Goal: Transaction & Acquisition: Purchase product/service

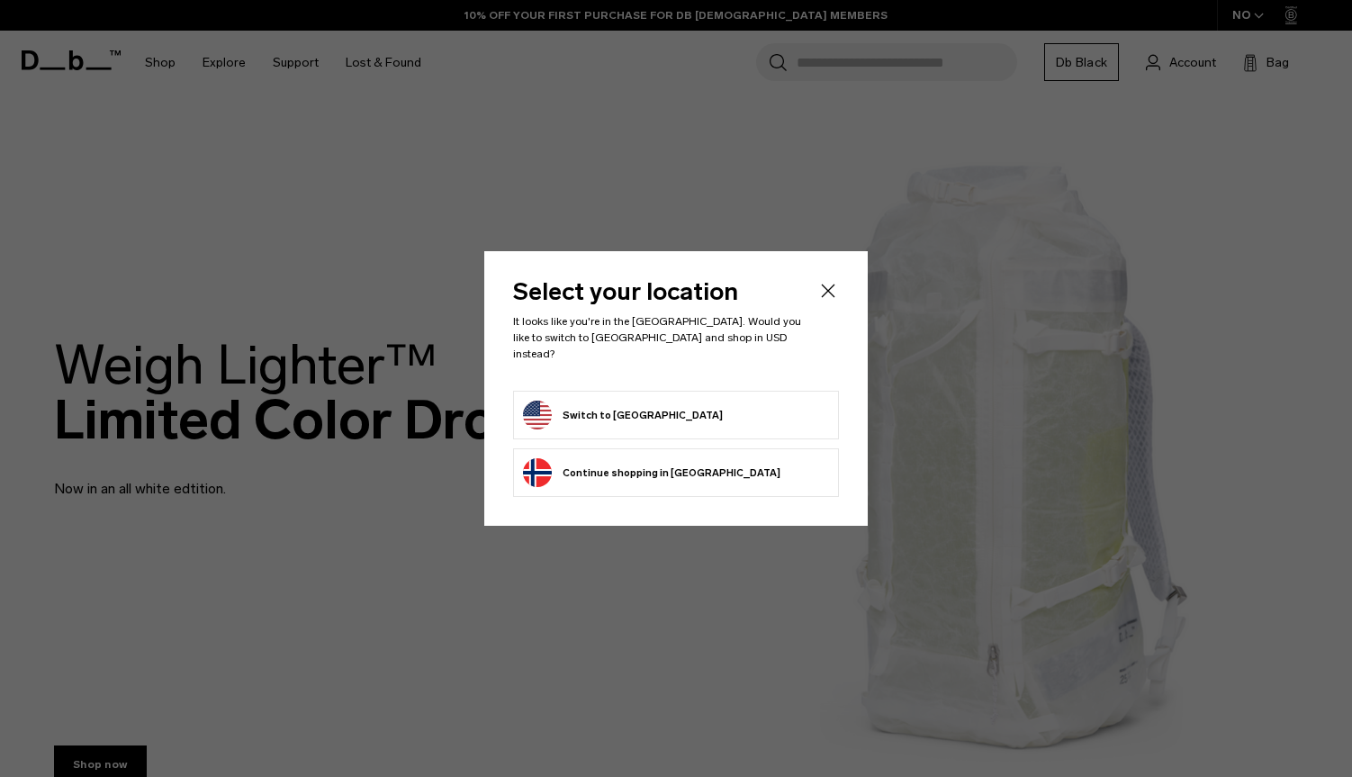
click at [711, 414] on form "Switch to United States" at bounding box center [676, 415] width 306 height 29
click at [660, 401] on button "Switch to United States" at bounding box center [623, 415] width 200 height 29
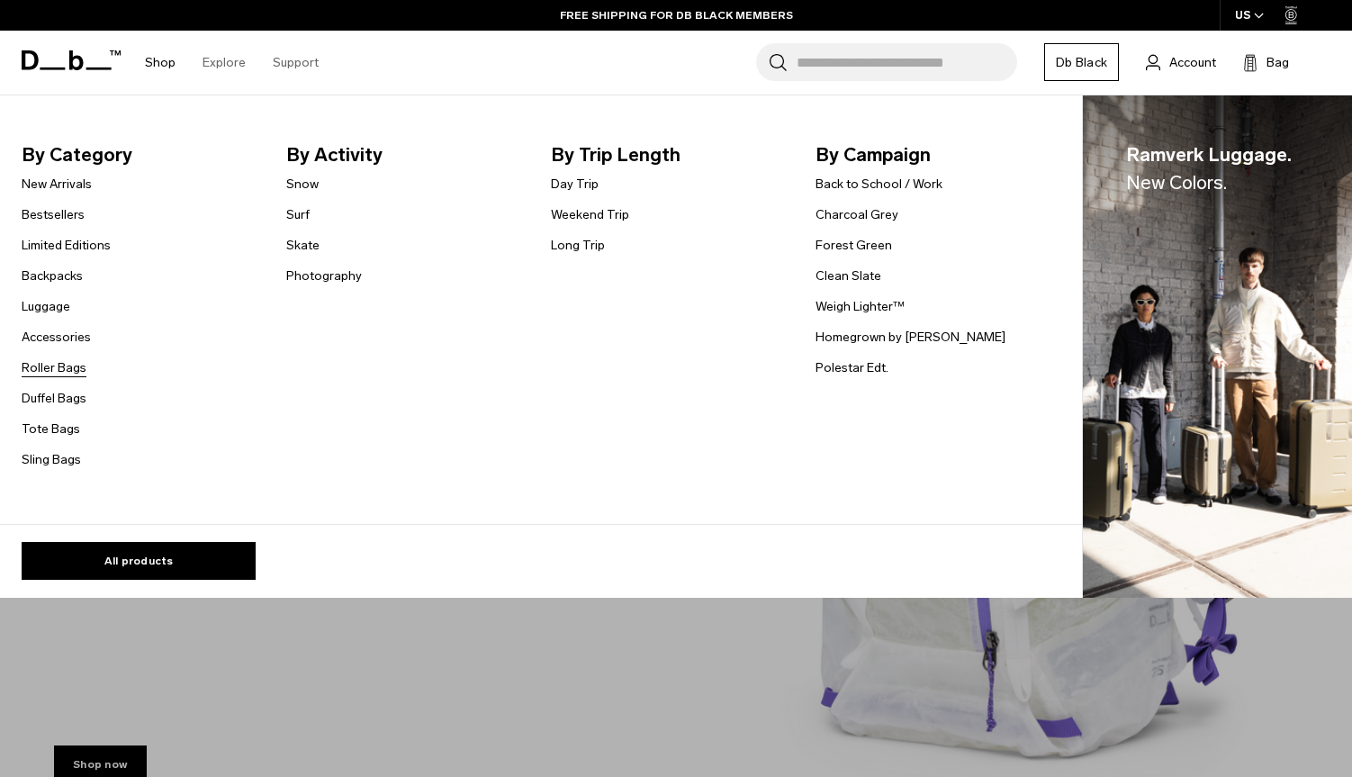
click at [50, 368] on link "Roller Bags" at bounding box center [54, 367] width 65 height 19
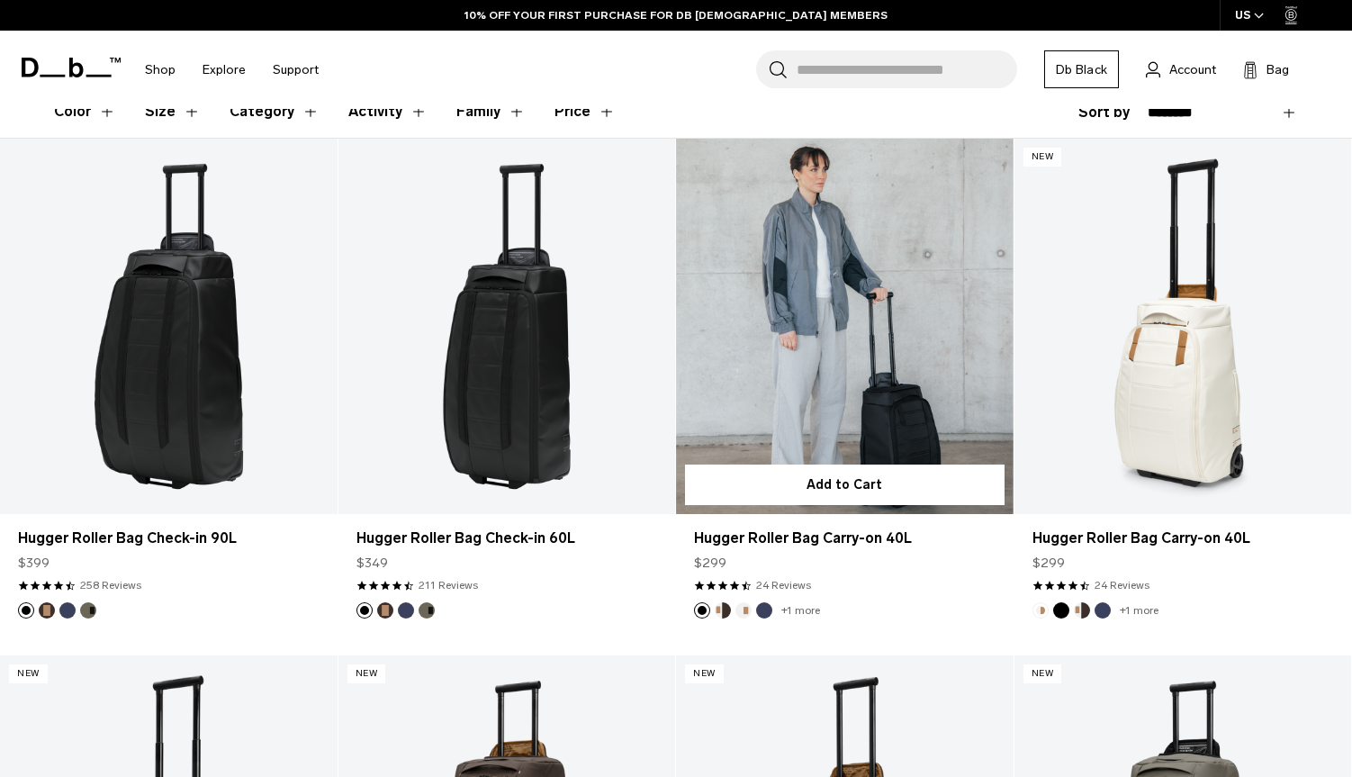
click at [822, 300] on link "Hugger Roller Bag Carry-on 40L" at bounding box center [845, 326] width 338 height 374
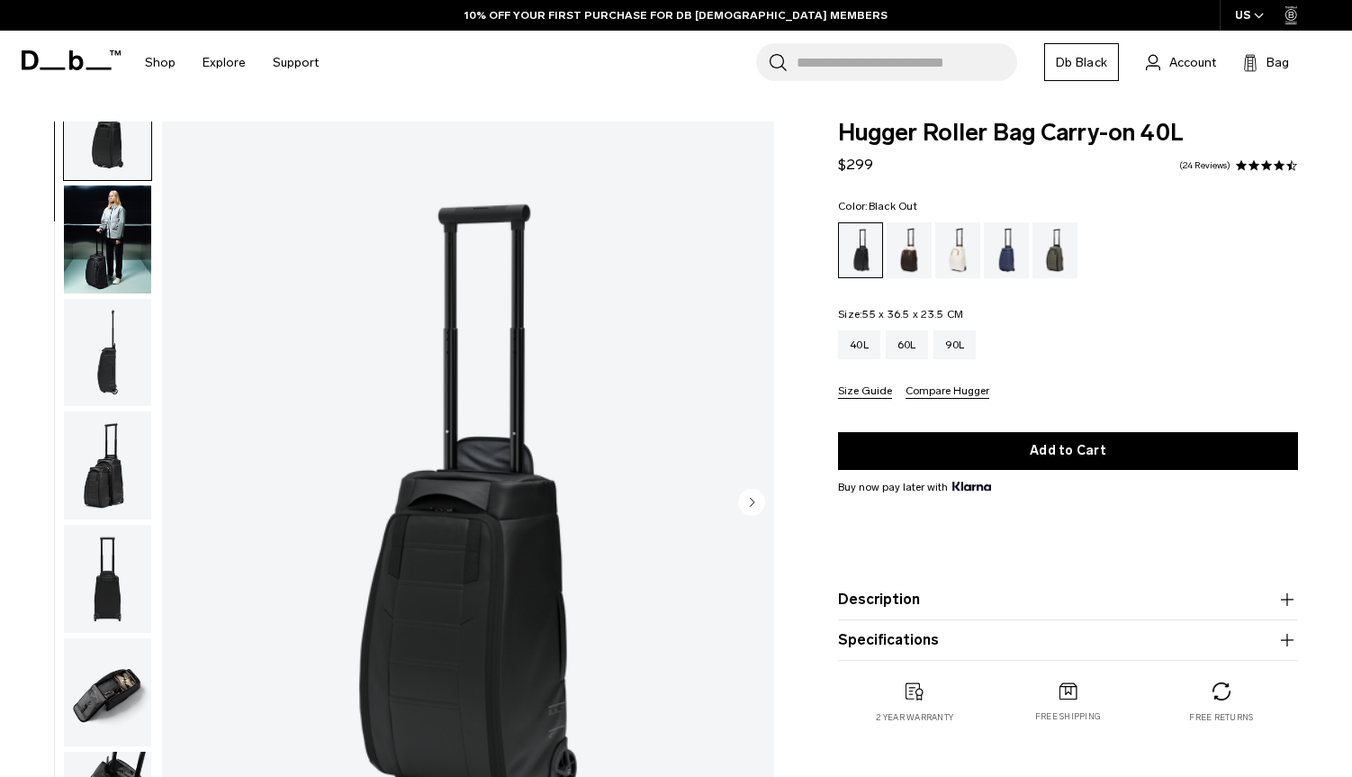
click at [93, 370] on img "button" at bounding box center [107, 353] width 87 height 108
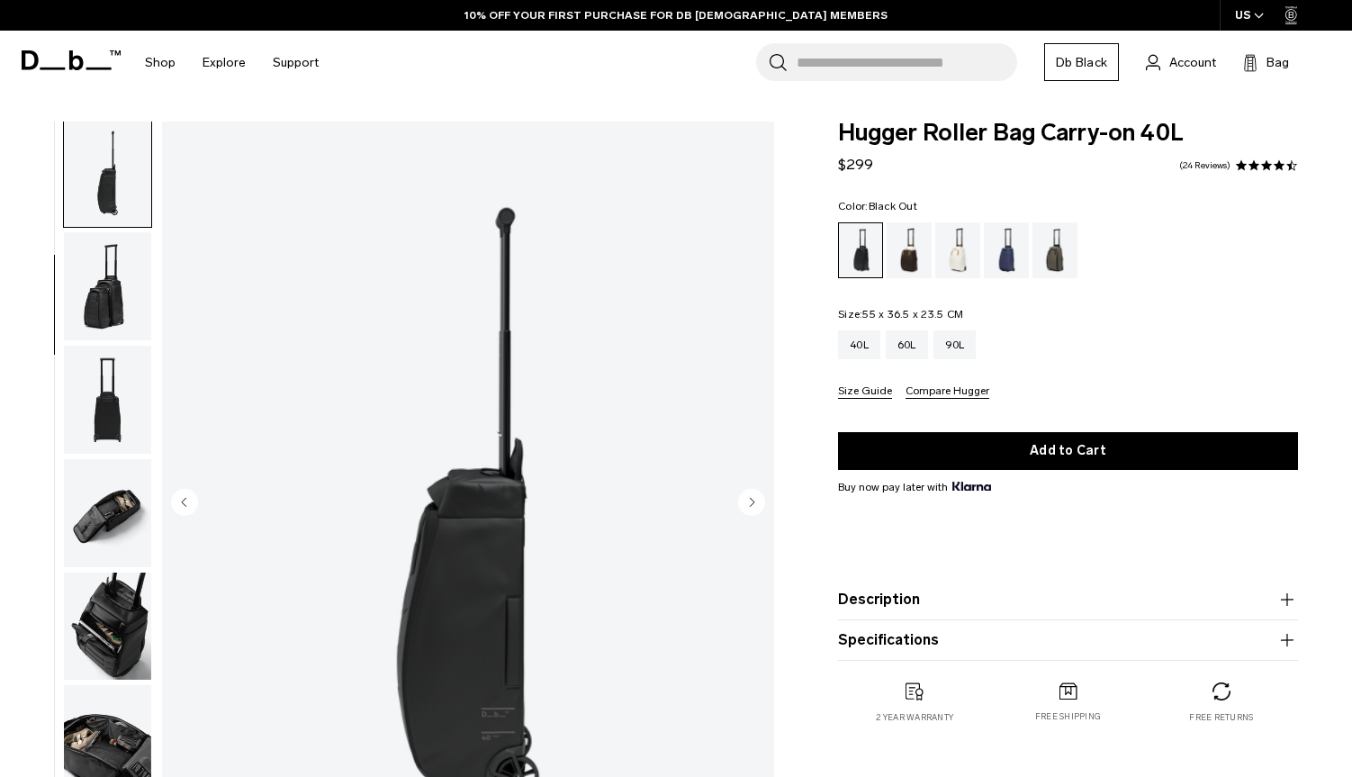
click at [93, 370] on img "button" at bounding box center [107, 400] width 87 height 108
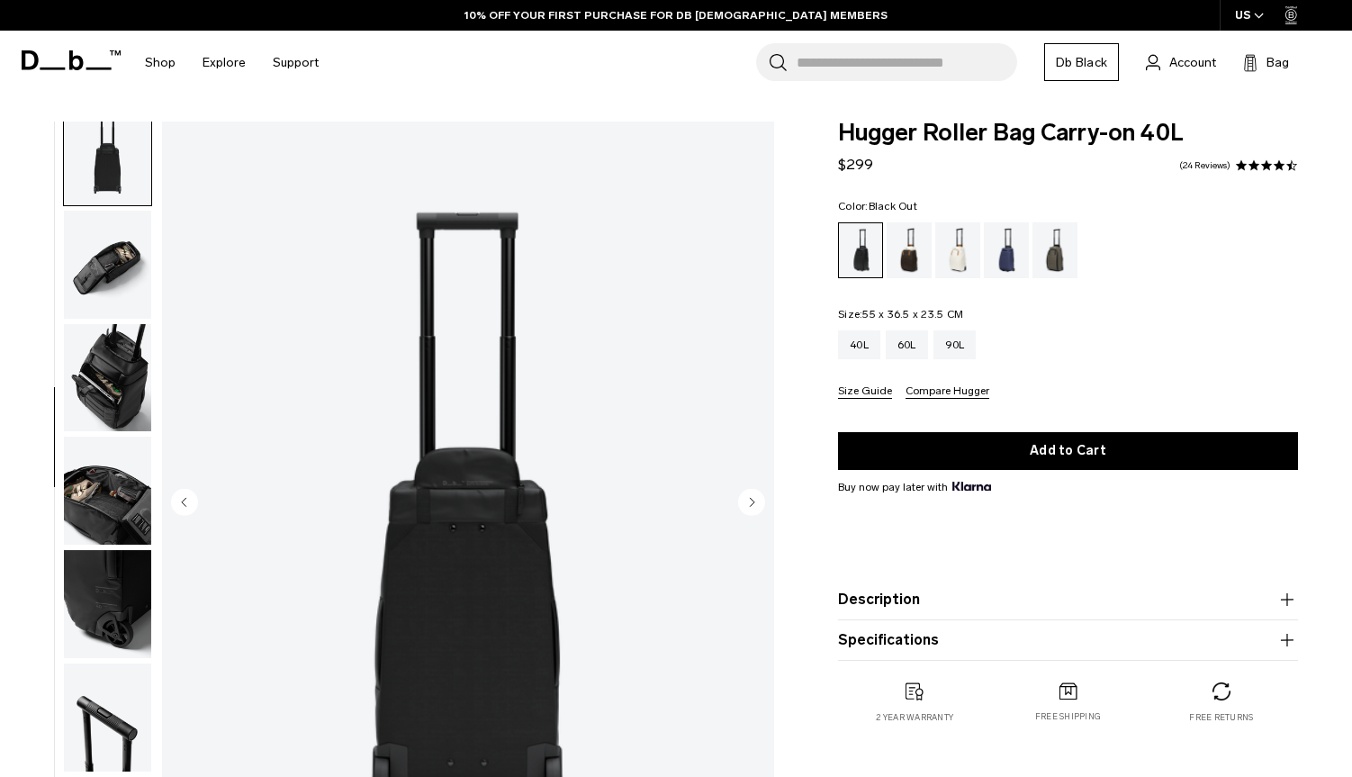
click at [109, 484] on img "button" at bounding box center [107, 491] width 87 height 108
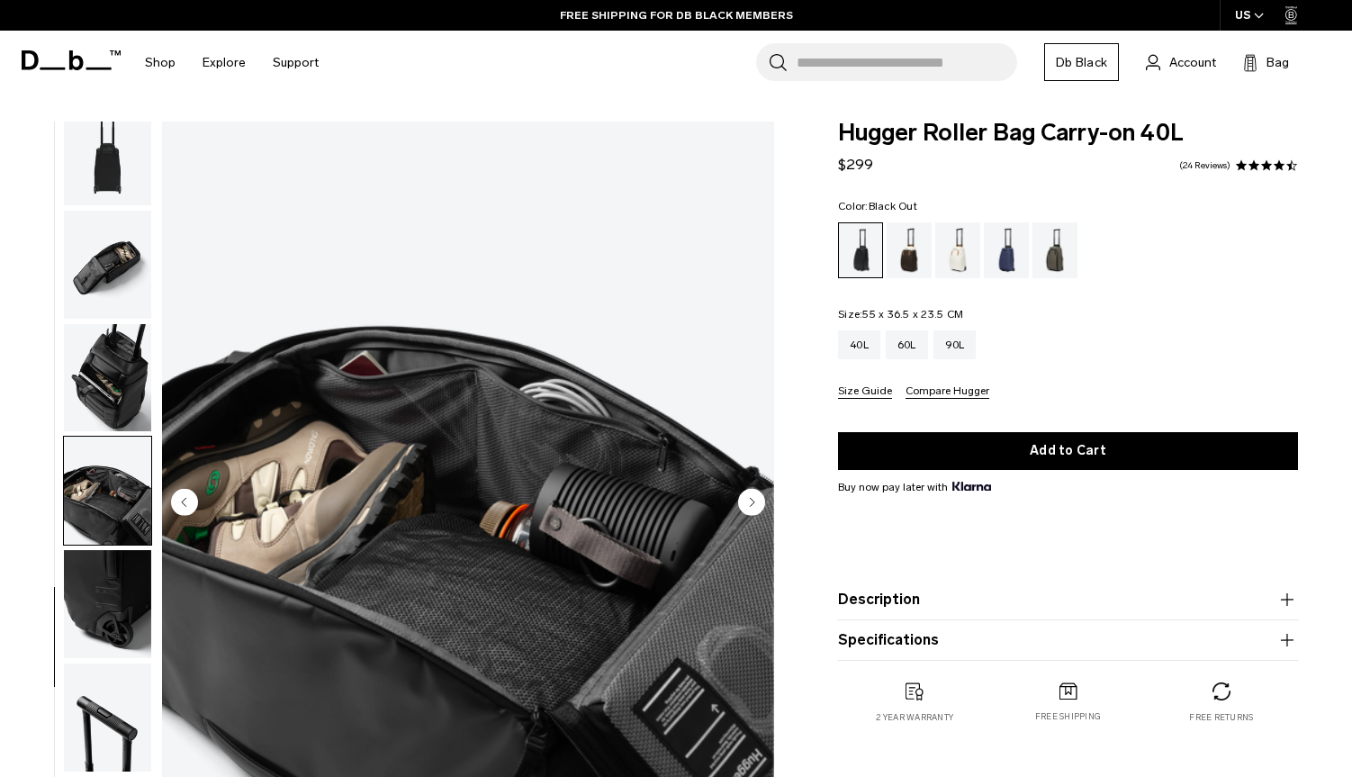
click at [114, 573] on img "button" at bounding box center [107, 604] width 87 height 108
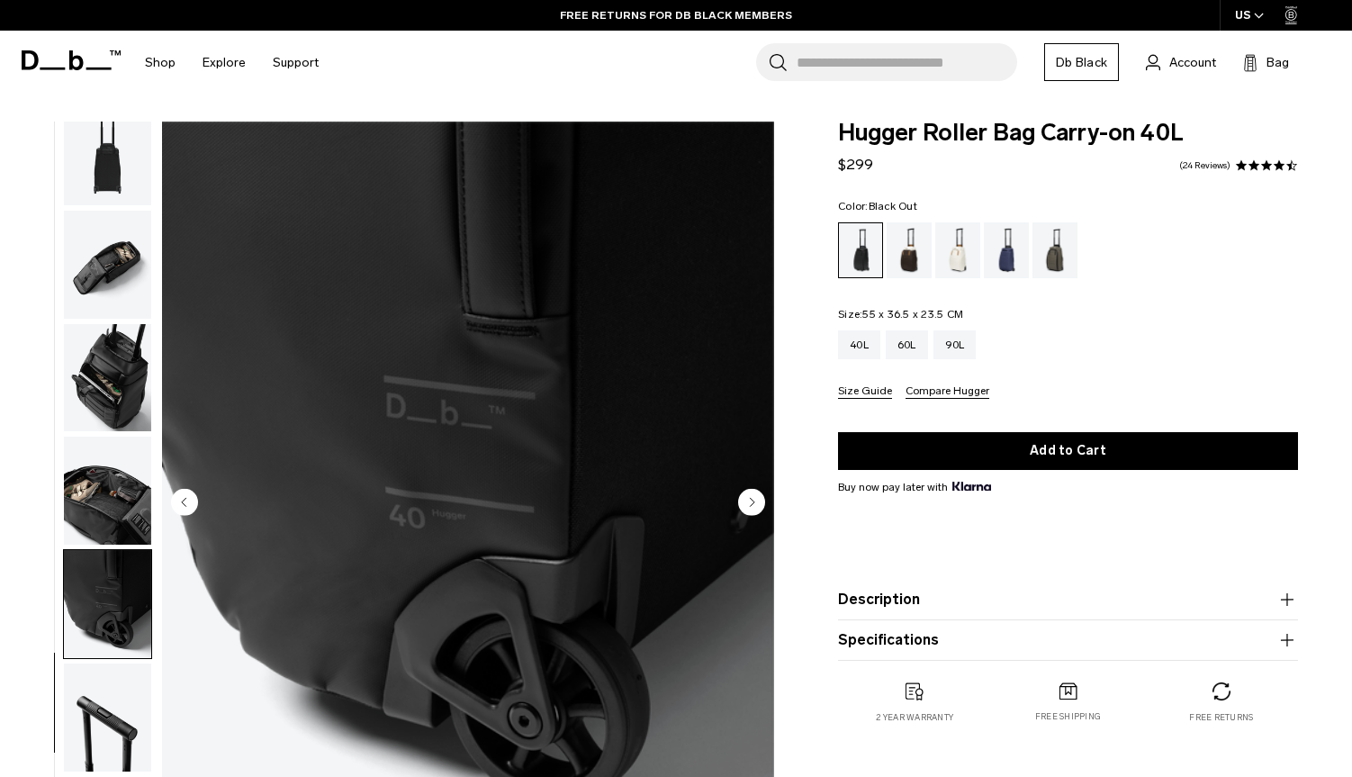
scroll to position [0, 0]
click at [1048, 234] on div "Forest Green" at bounding box center [1055, 250] width 46 height 56
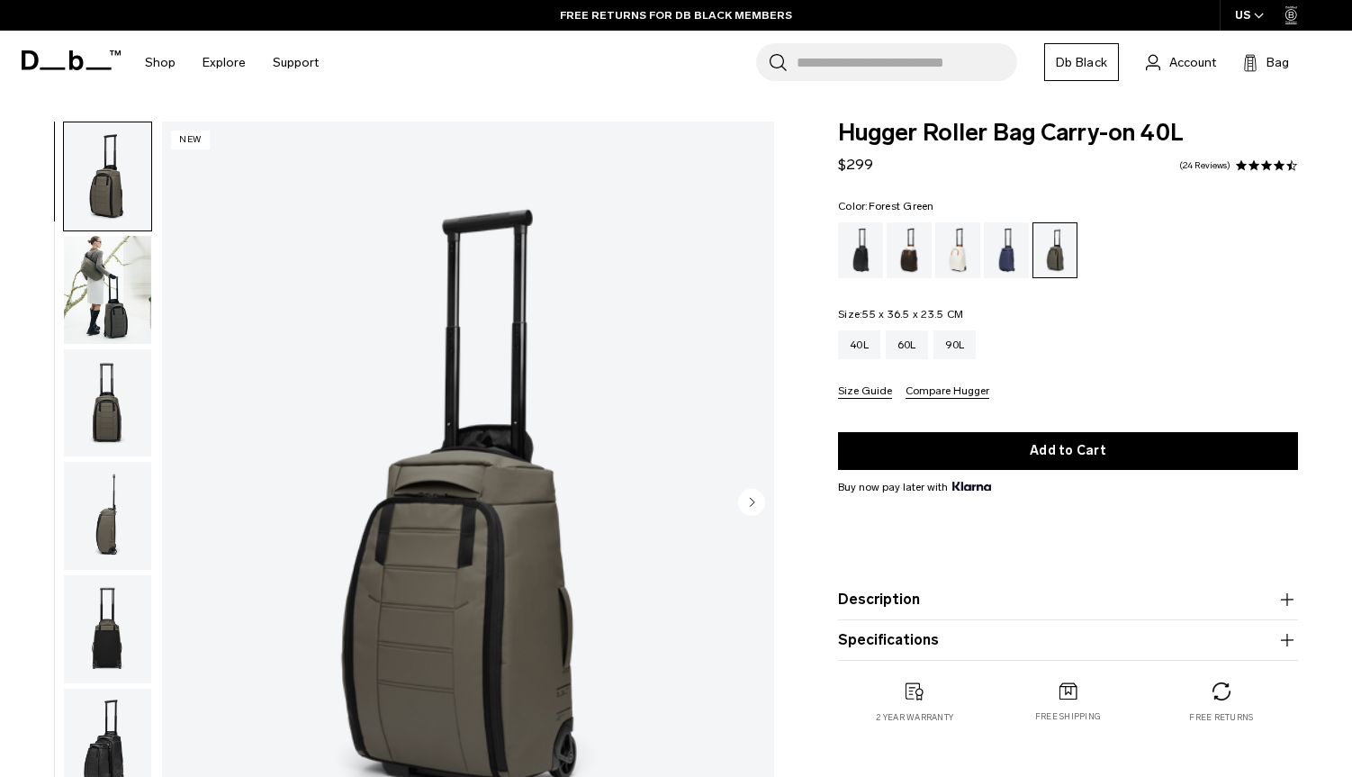
click at [122, 646] on img "button" at bounding box center [107, 629] width 87 height 108
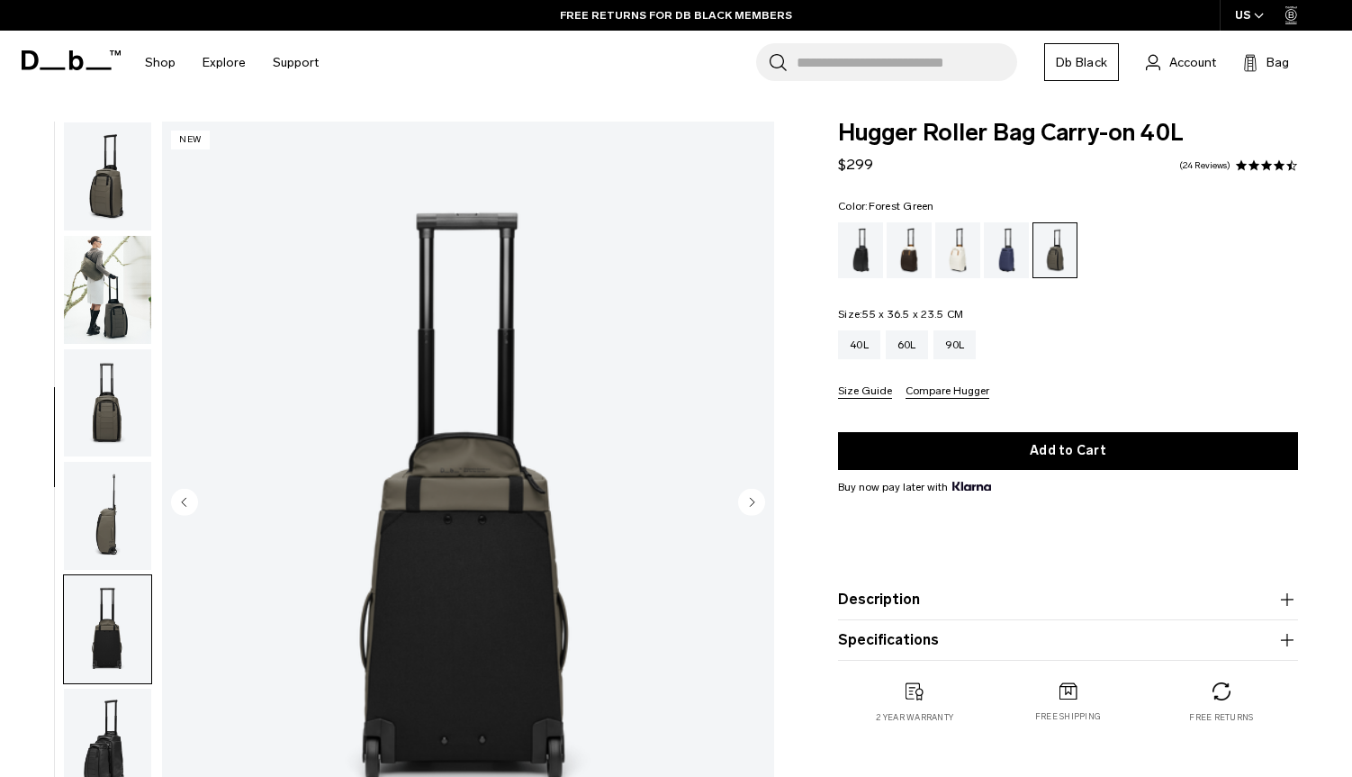
scroll to position [458, 0]
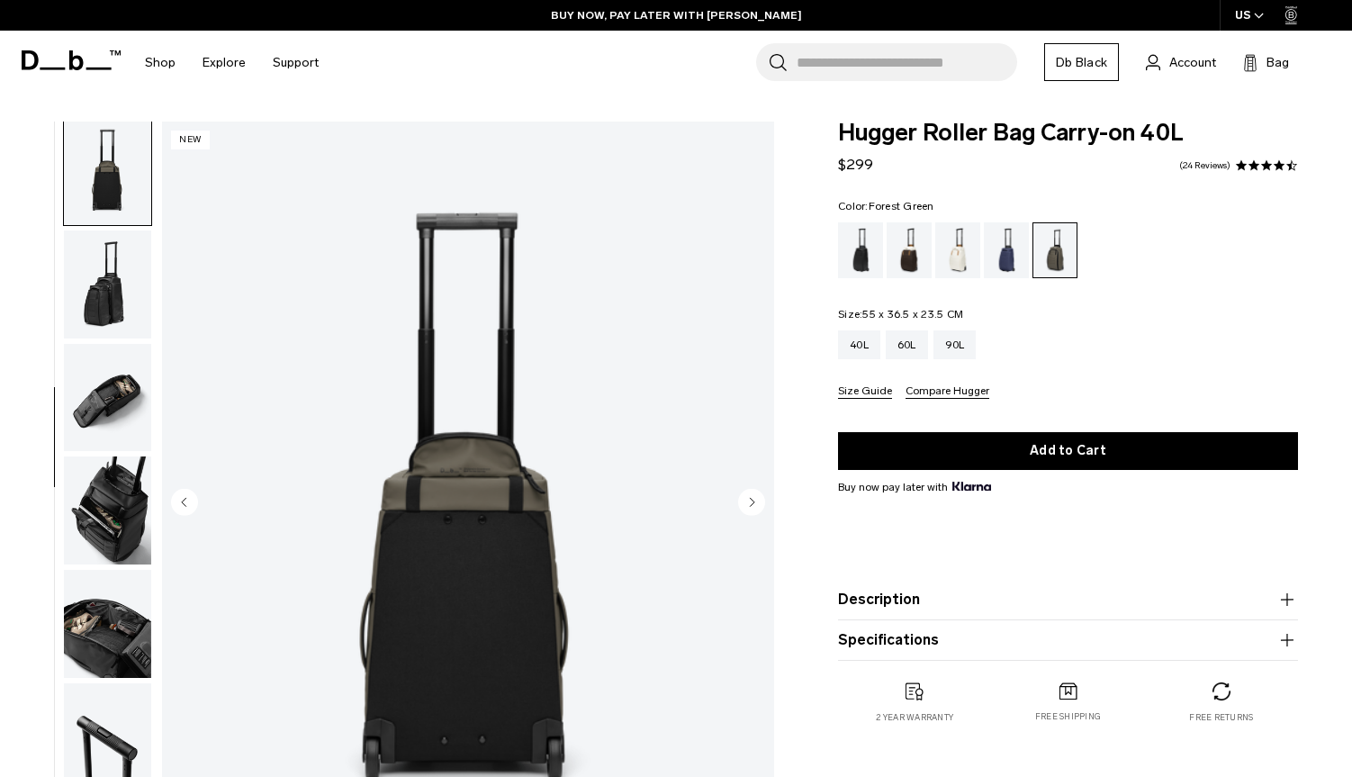
click at [103, 312] on img "button" at bounding box center [107, 284] width 87 height 108
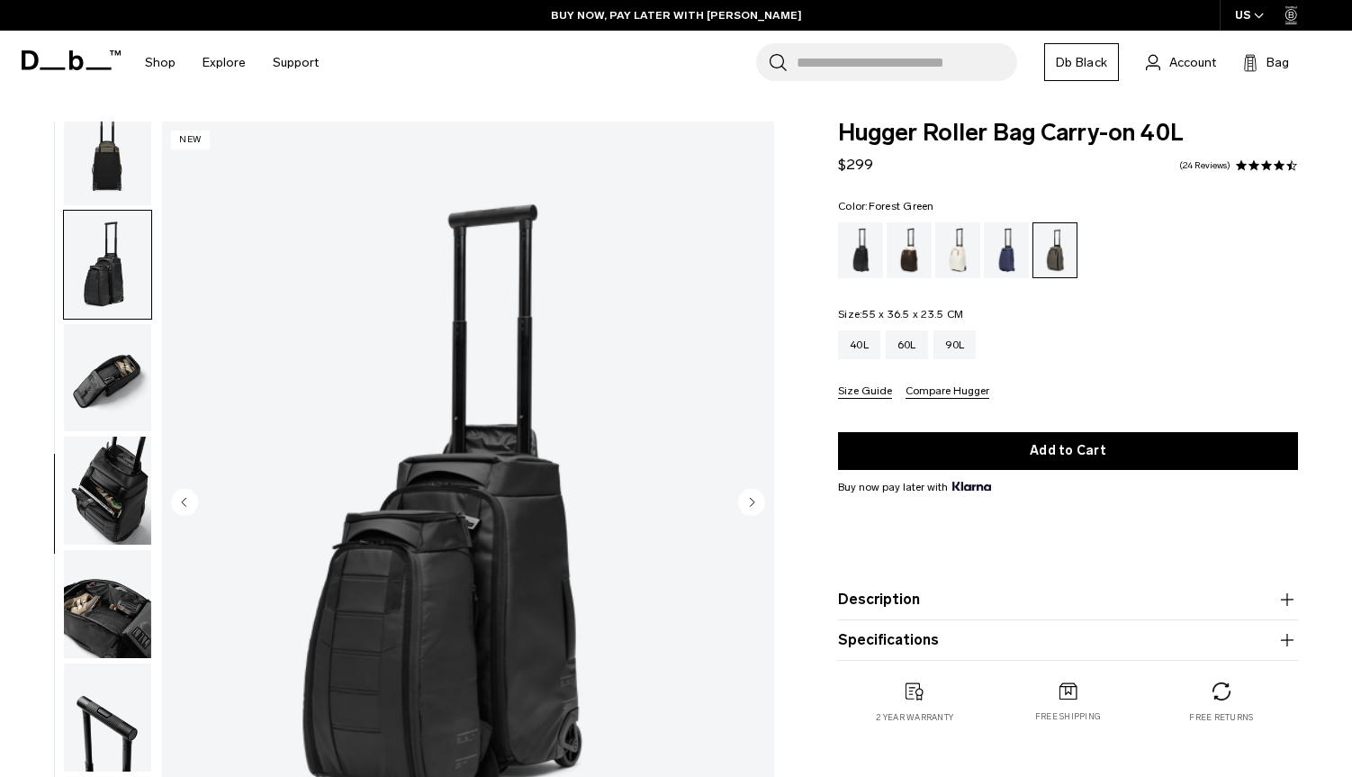
click at [144, 609] on img "button" at bounding box center [107, 604] width 87 height 108
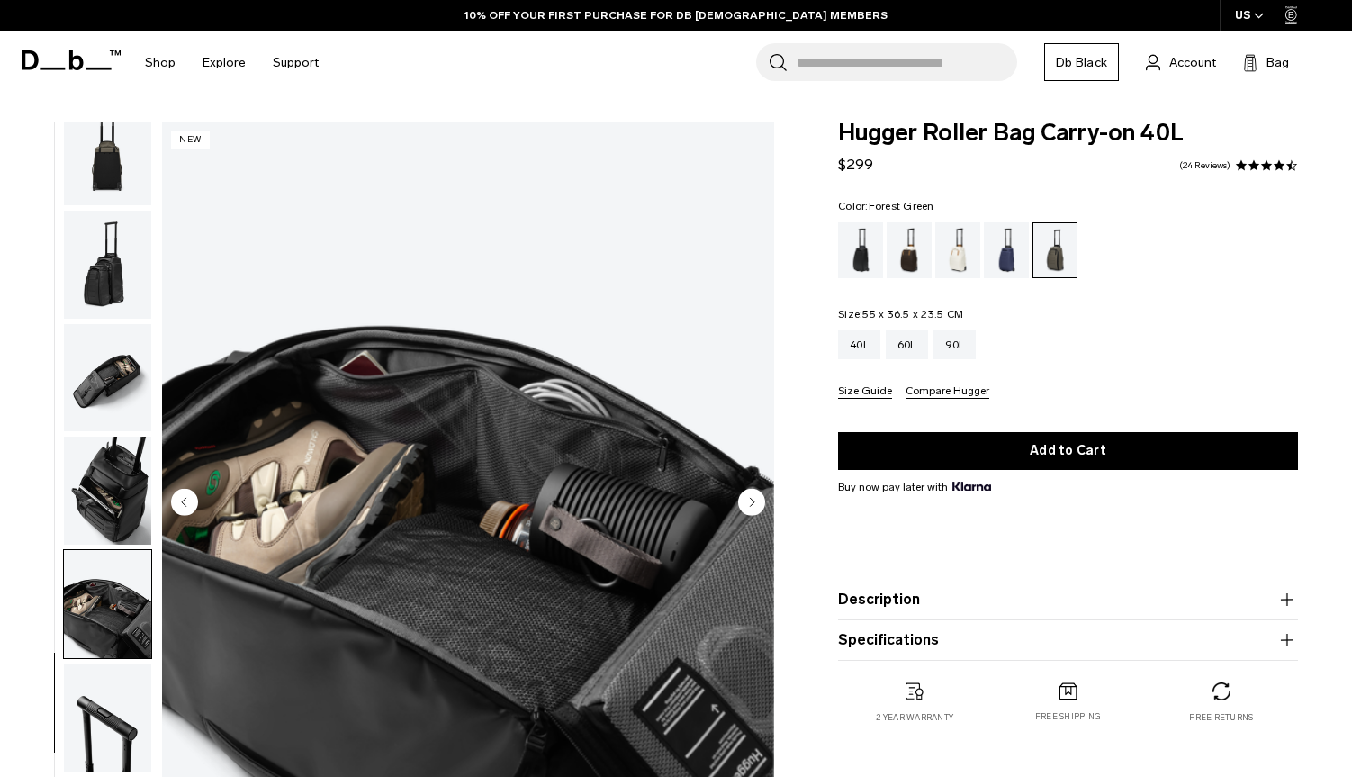
click at [124, 497] on img "button" at bounding box center [107, 491] width 87 height 108
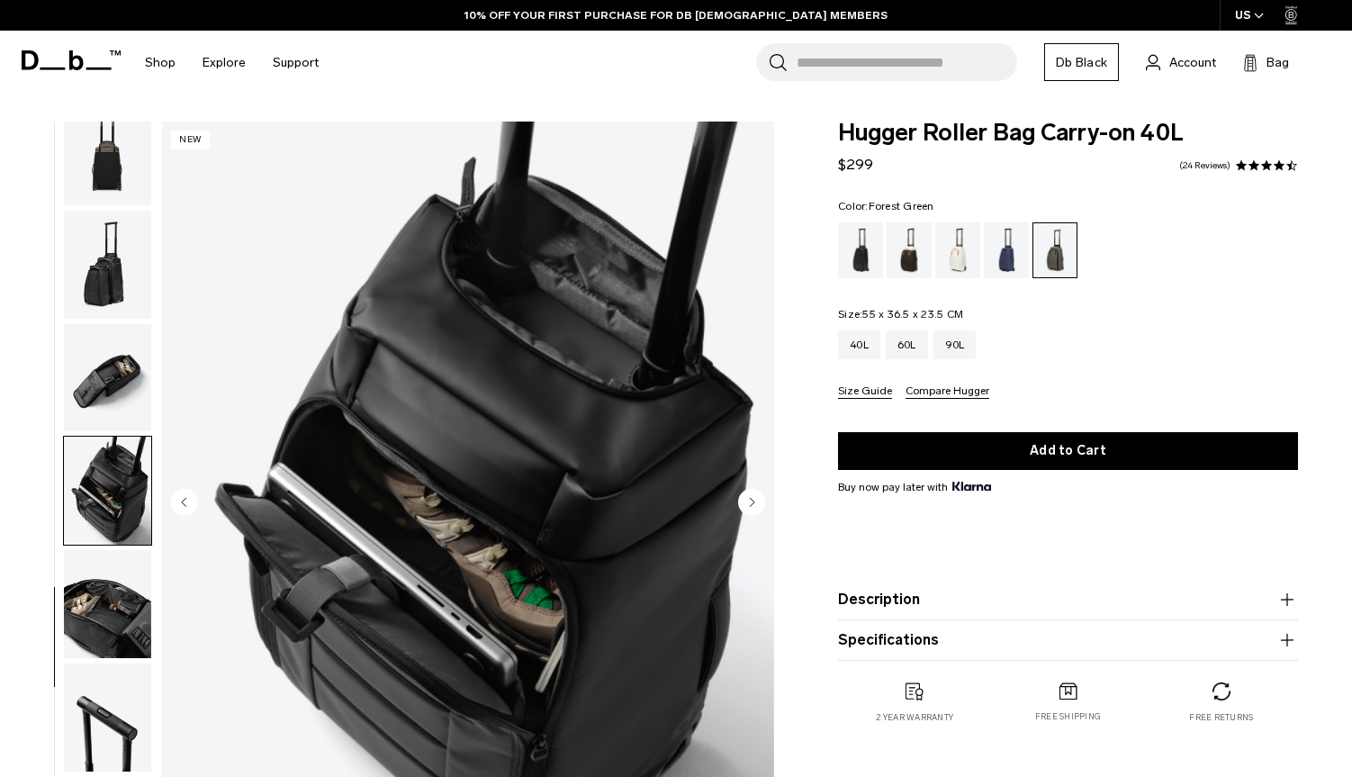
click at [96, 275] on img "button" at bounding box center [107, 265] width 87 height 108
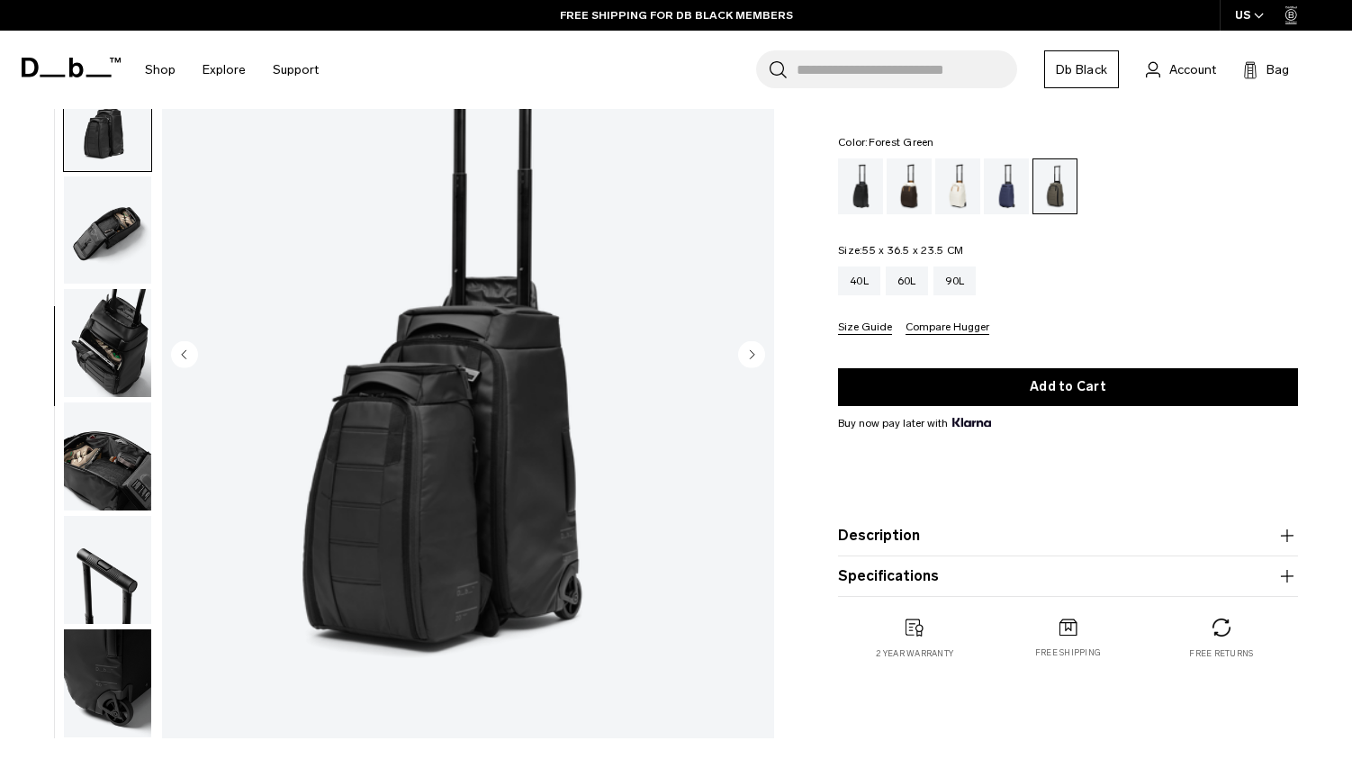
scroll to position [155, 0]
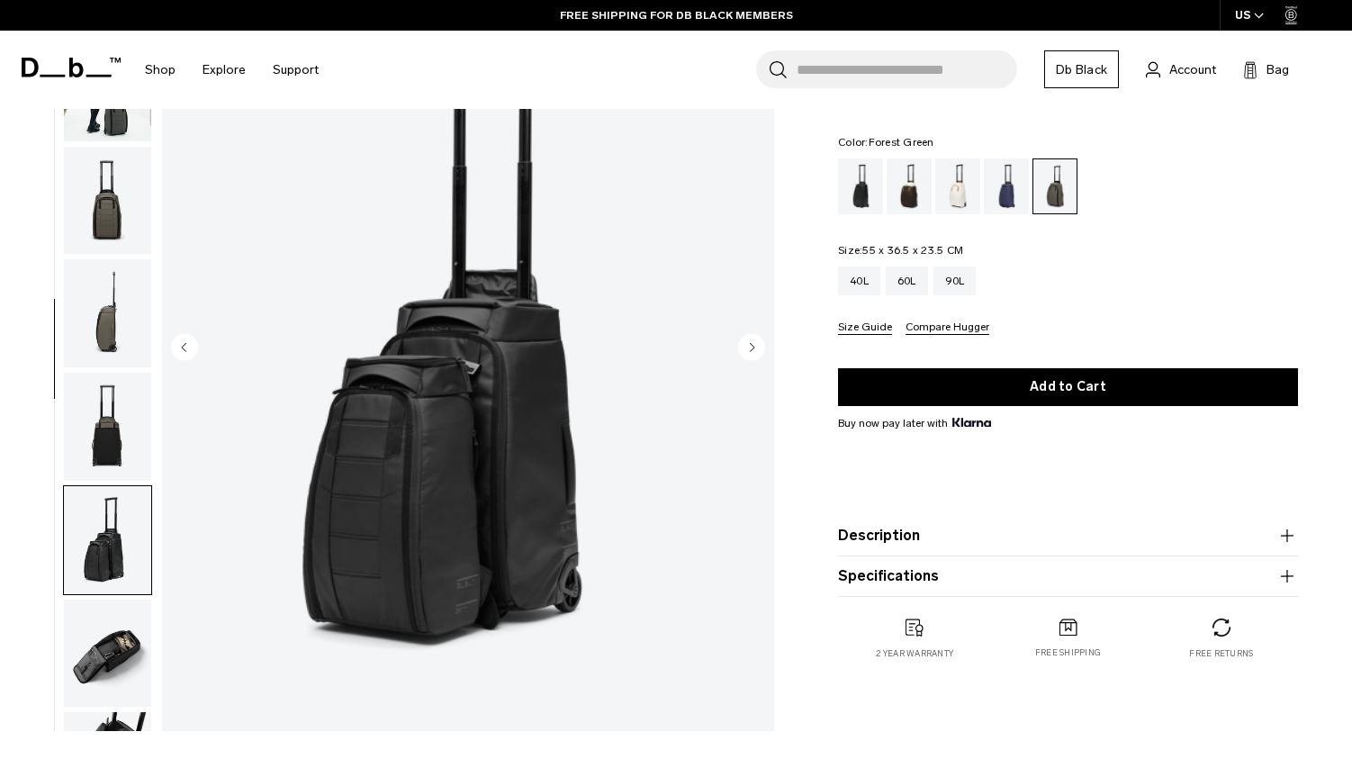
click at [113, 441] on img "button" at bounding box center [107, 427] width 87 height 108
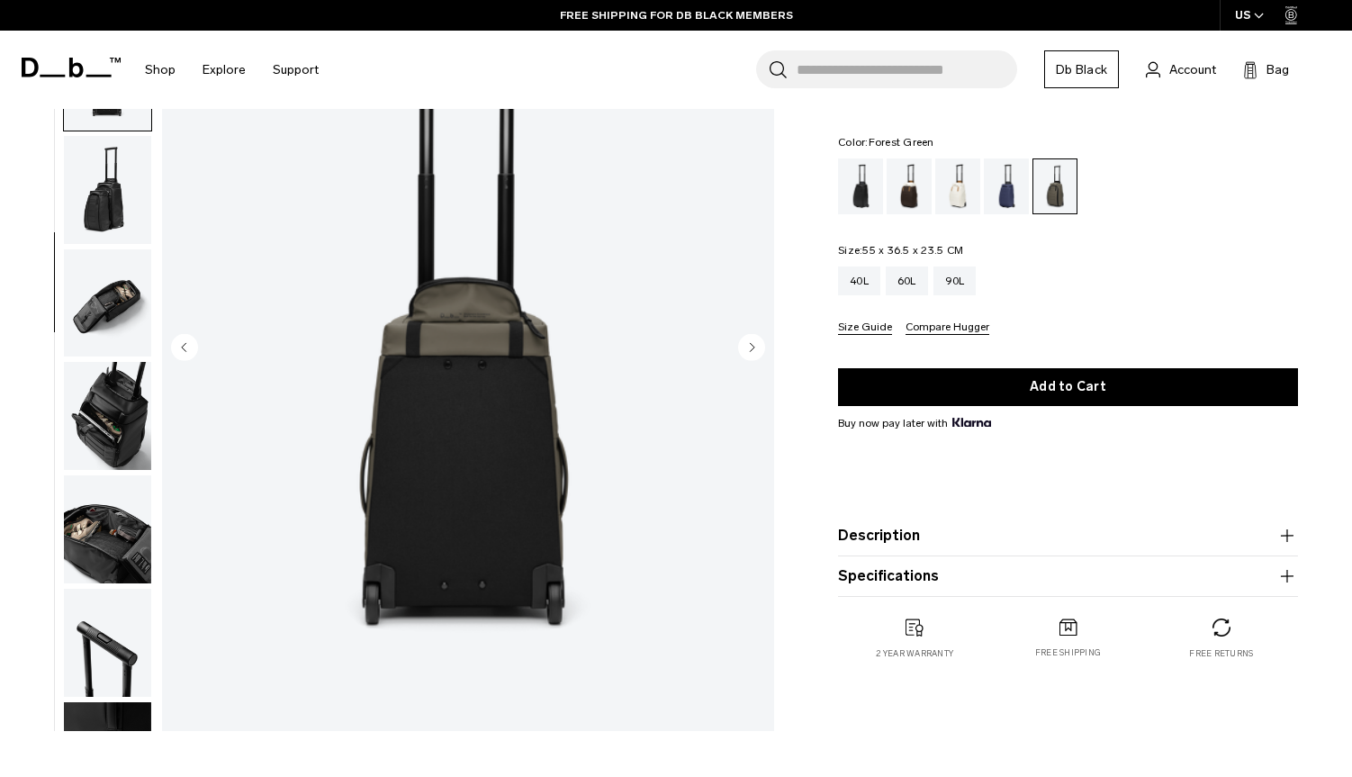
scroll to position [458, 0]
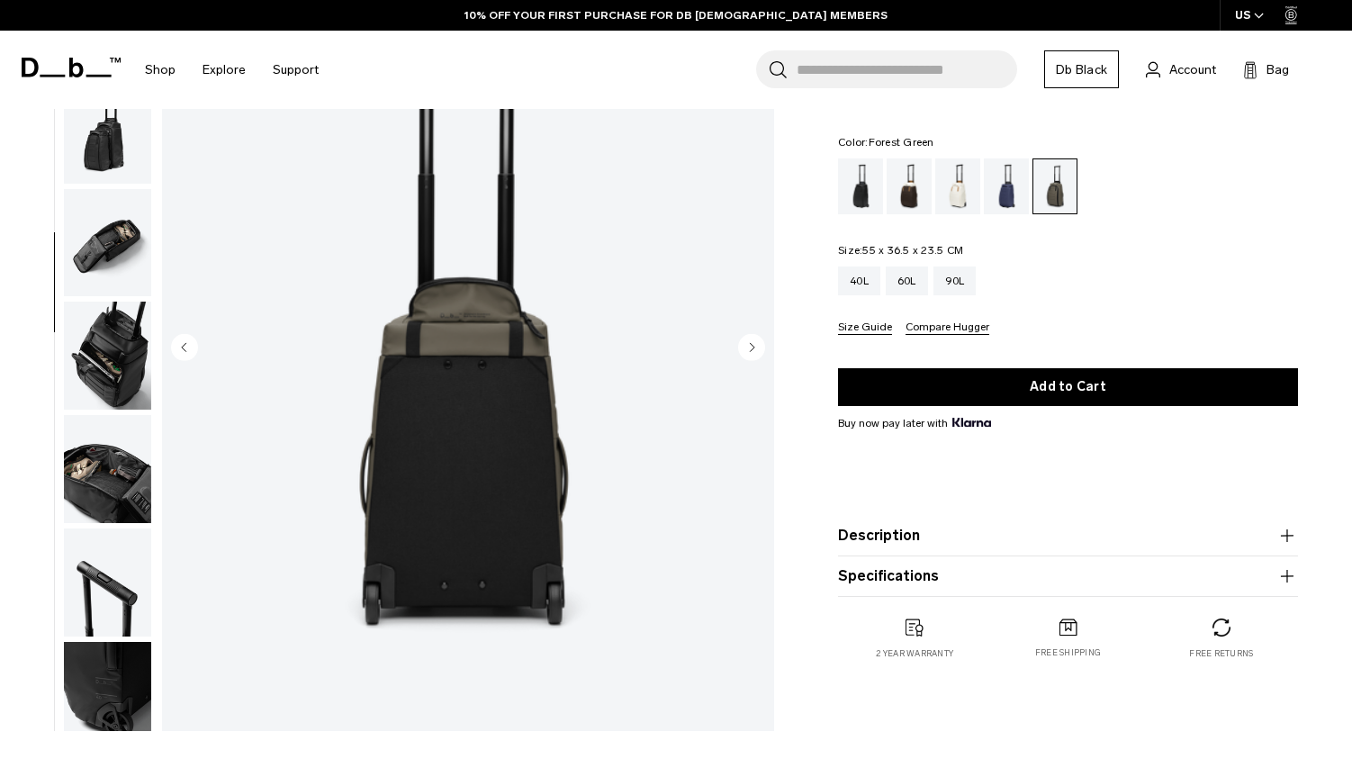
click at [491, 358] on img "5 / 11" at bounding box center [468, 349] width 612 height 764
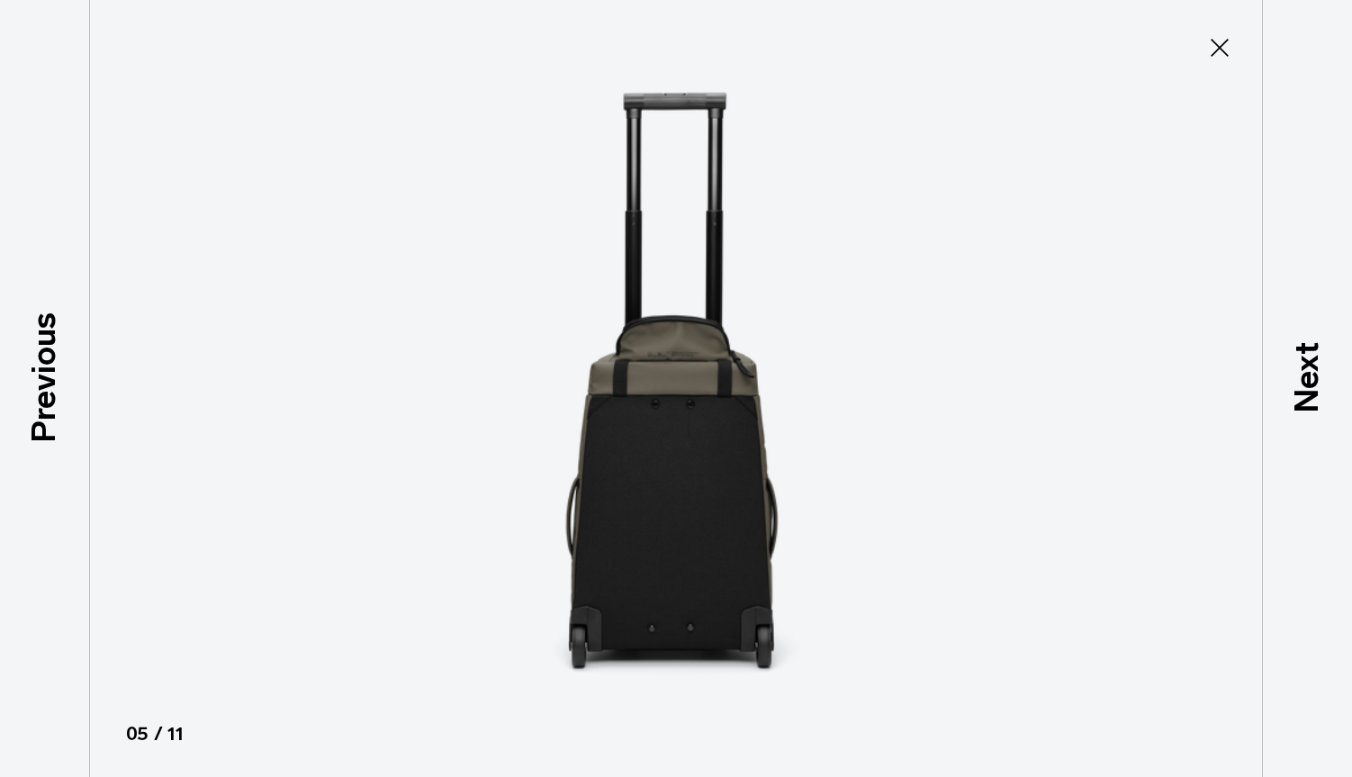
click at [678, 374] on img at bounding box center [676, 388] width 810 height 777
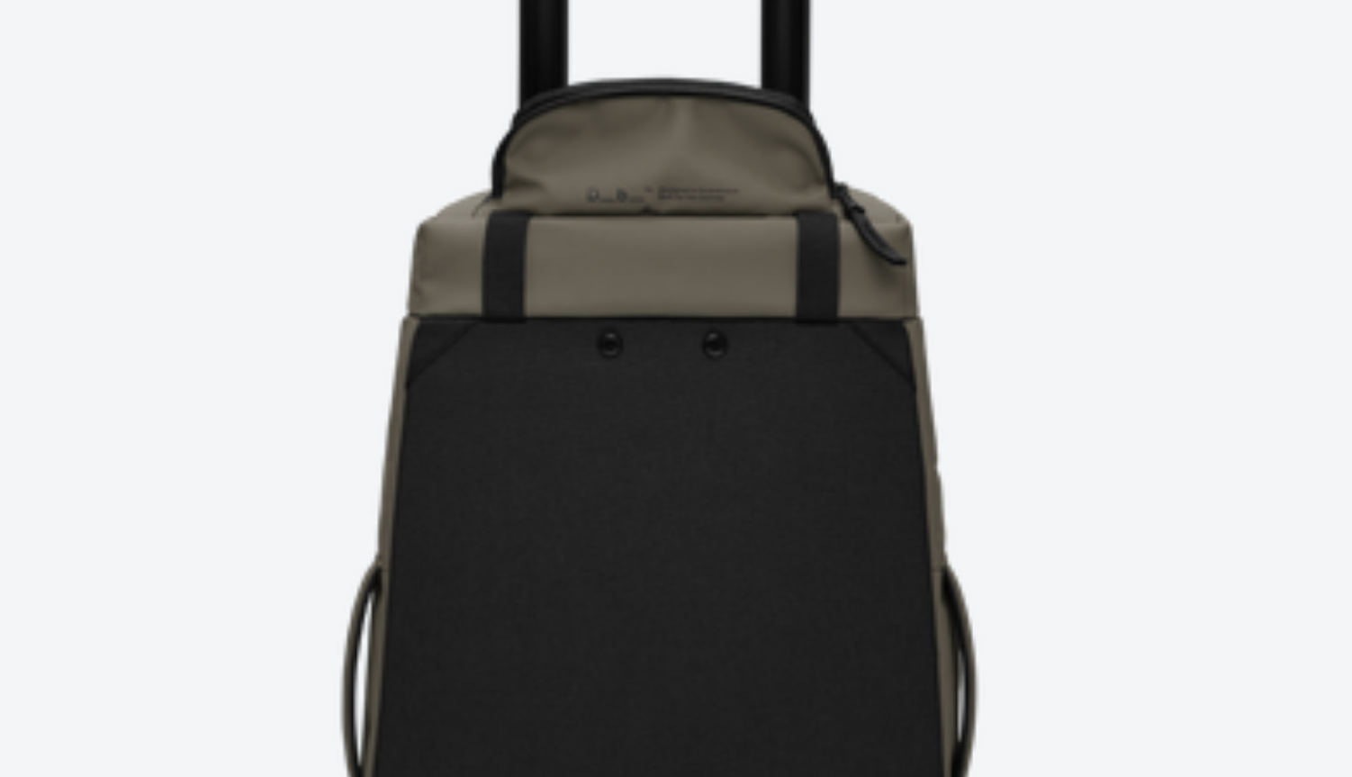
scroll to position [155, 0]
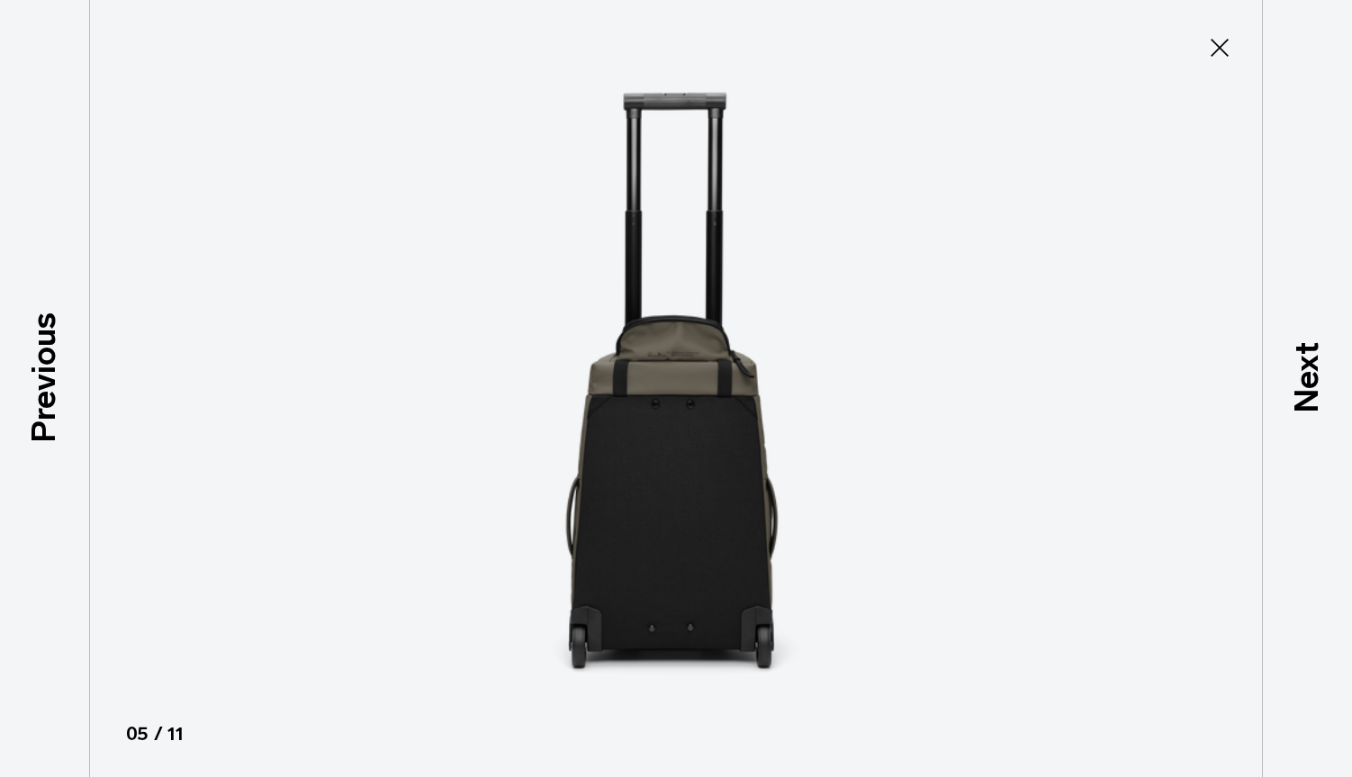
click at [1230, 37] on icon at bounding box center [1219, 47] width 29 height 29
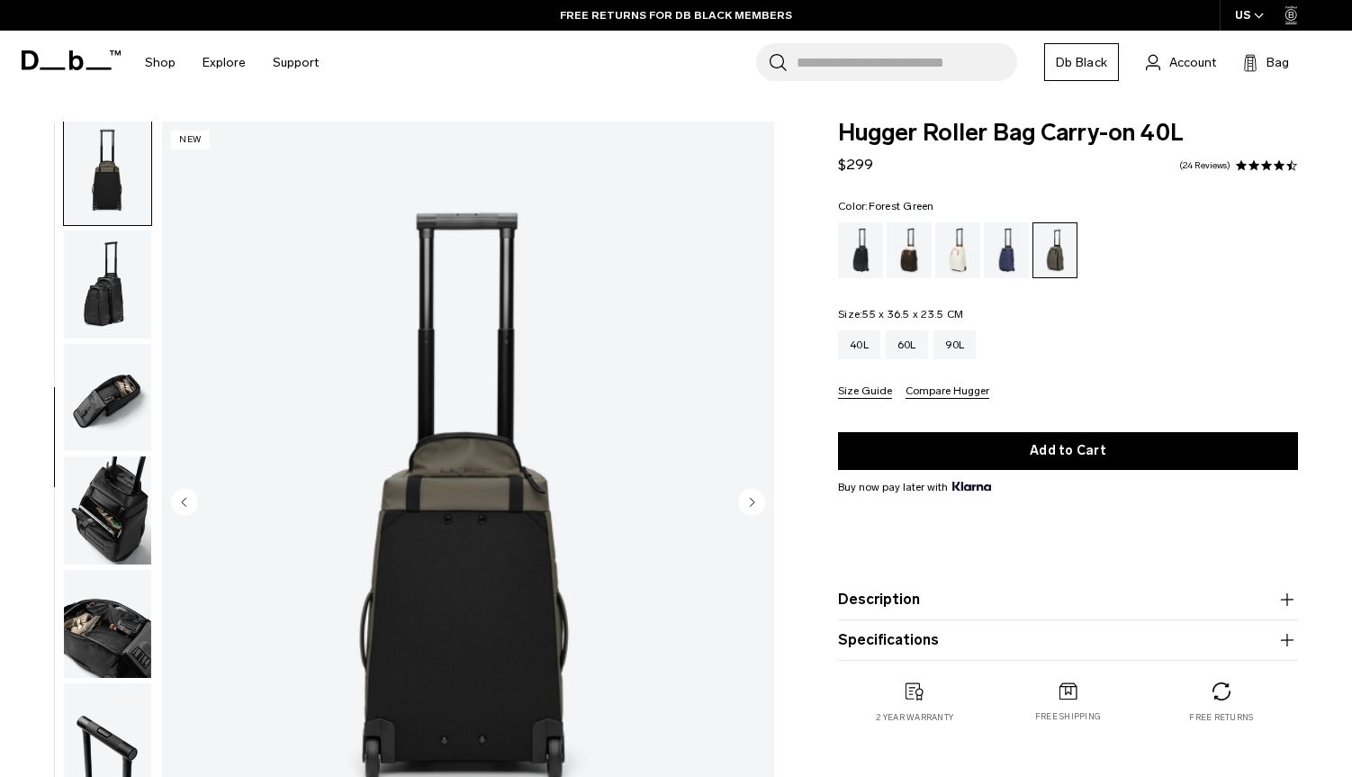
scroll to position [0, 0]
click at [911, 609] on button "Description" at bounding box center [1068, 600] width 460 height 22
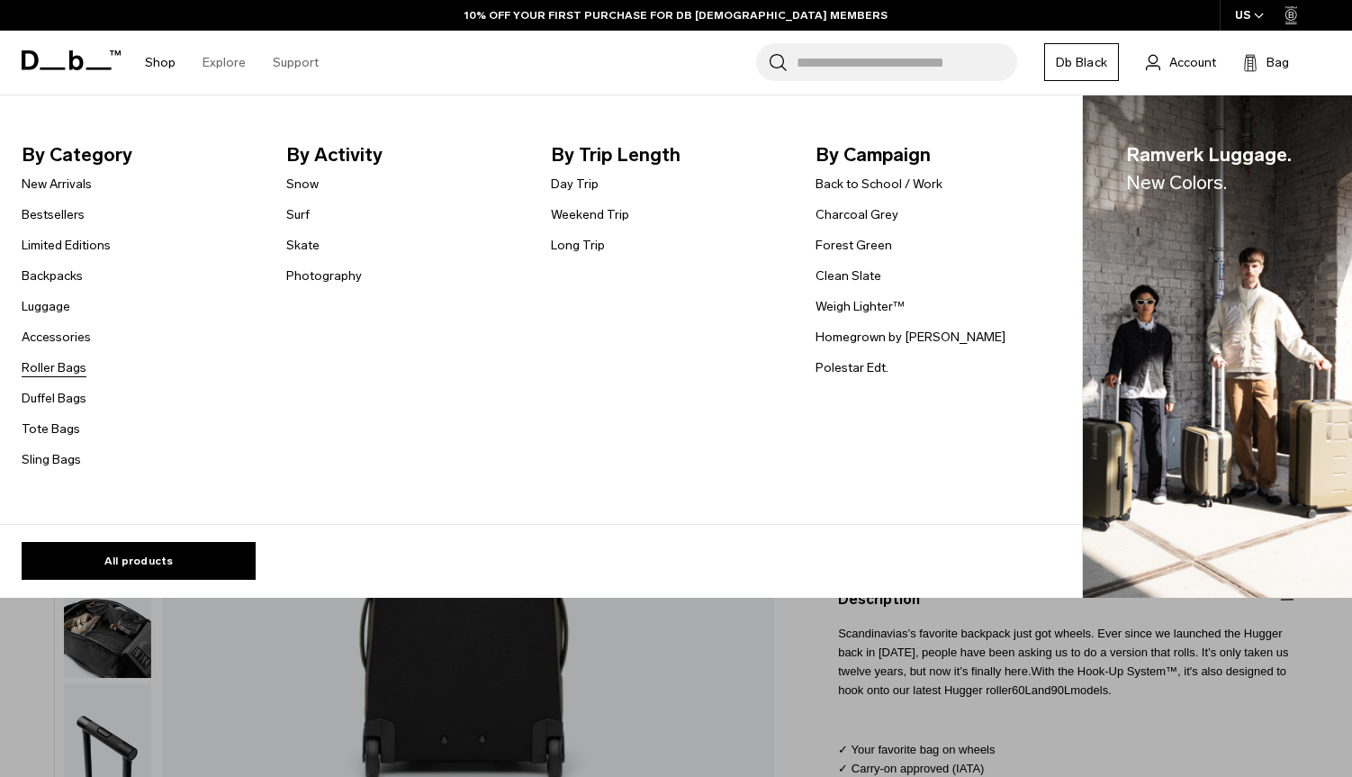
click at [72, 363] on link "Roller Bags" at bounding box center [54, 367] width 65 height 19
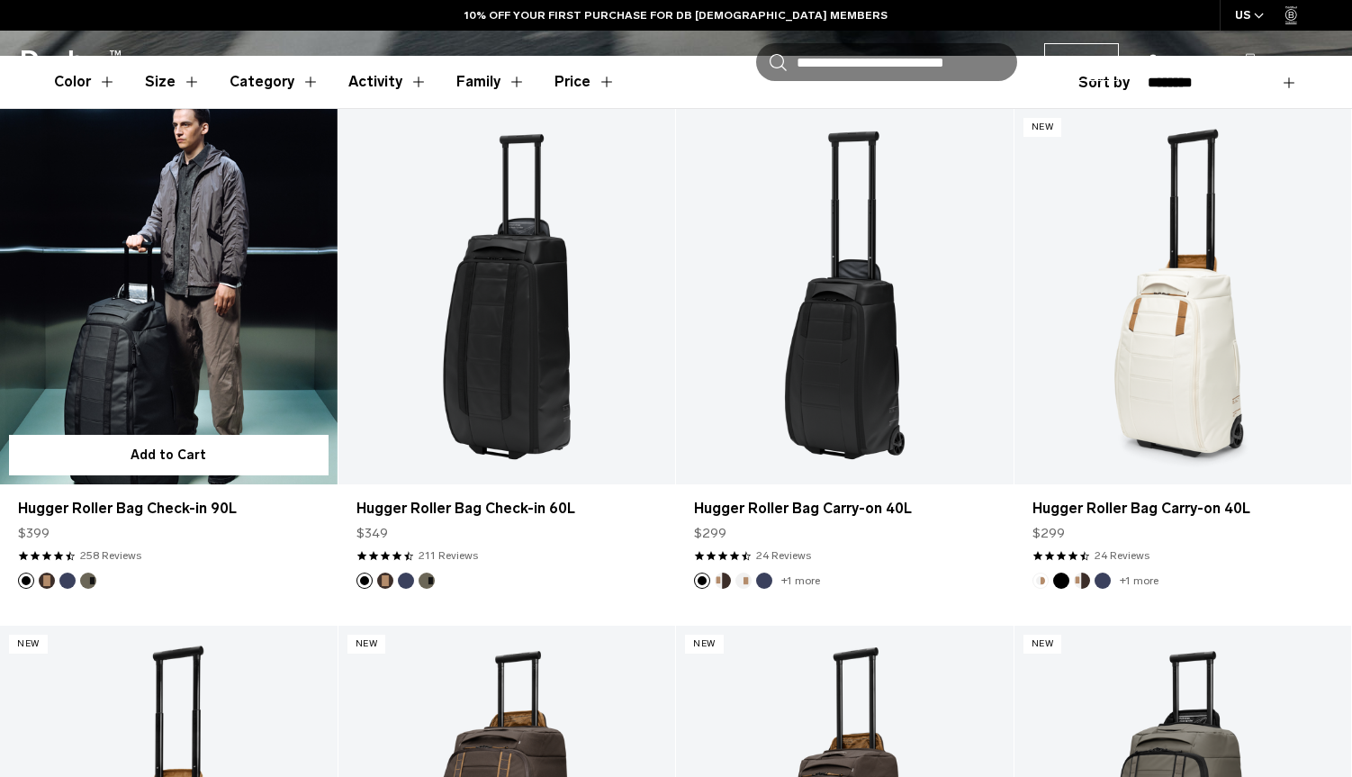
click at [214, 355] on link "Hugger Roller Bag Check-in 90L" at bounding box center [169, 296] width 338 height 374
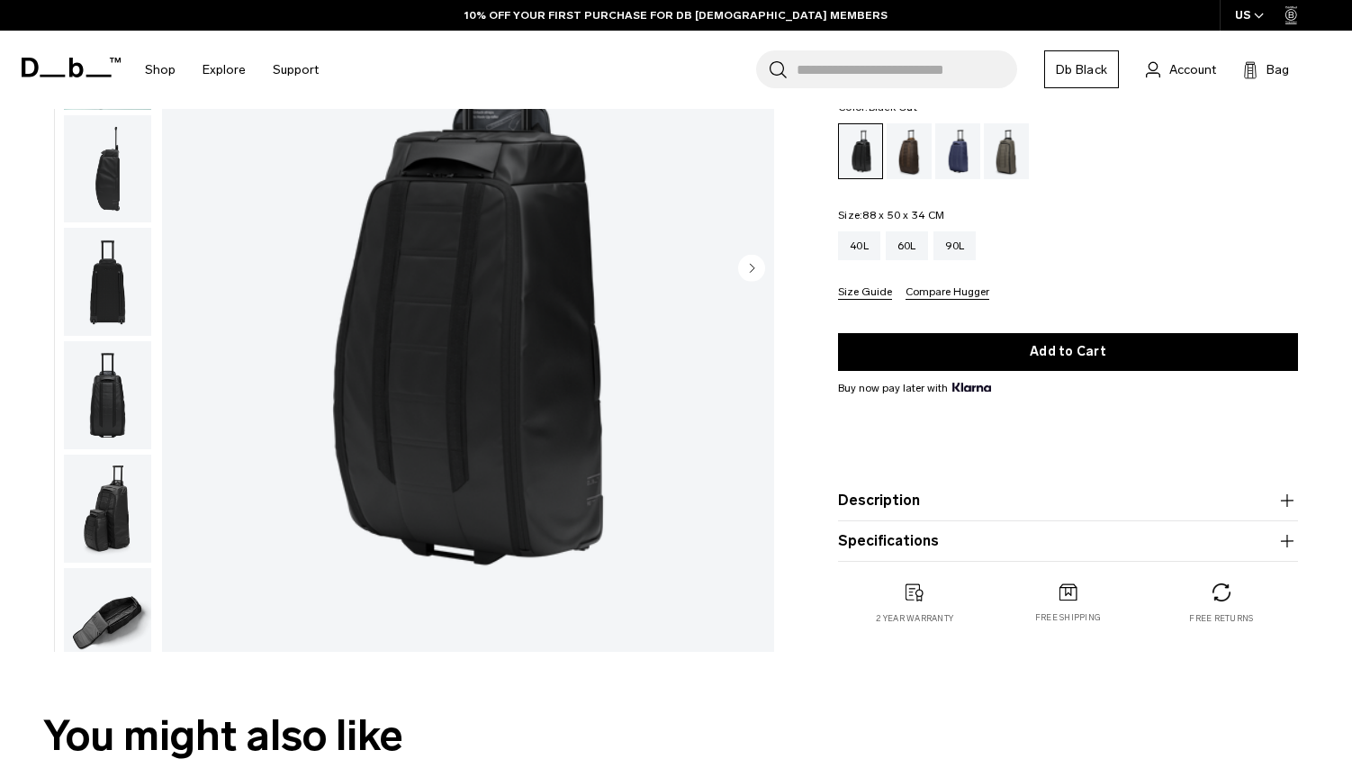
scroll to position [247, 0]
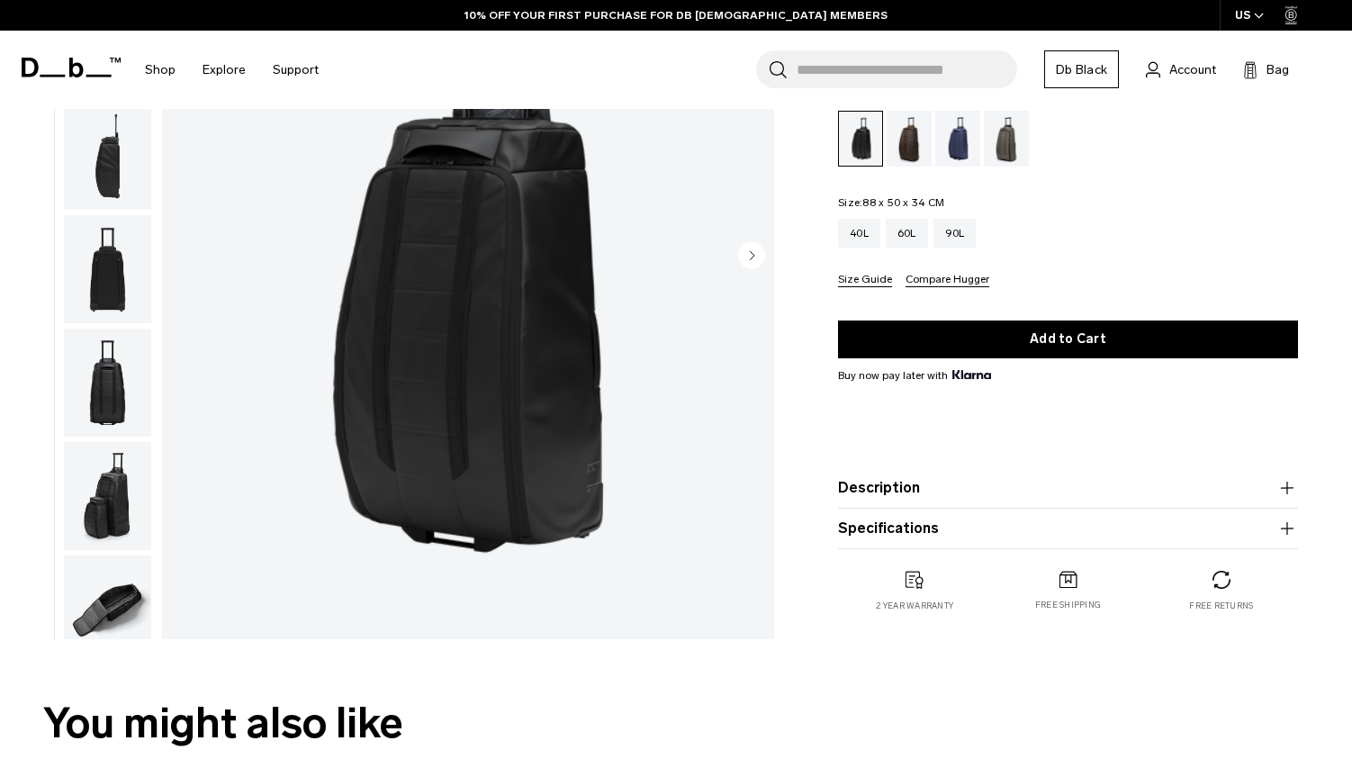
click at [128, 518] on img "button" at bounding box center [107, 496] width 87 height 108
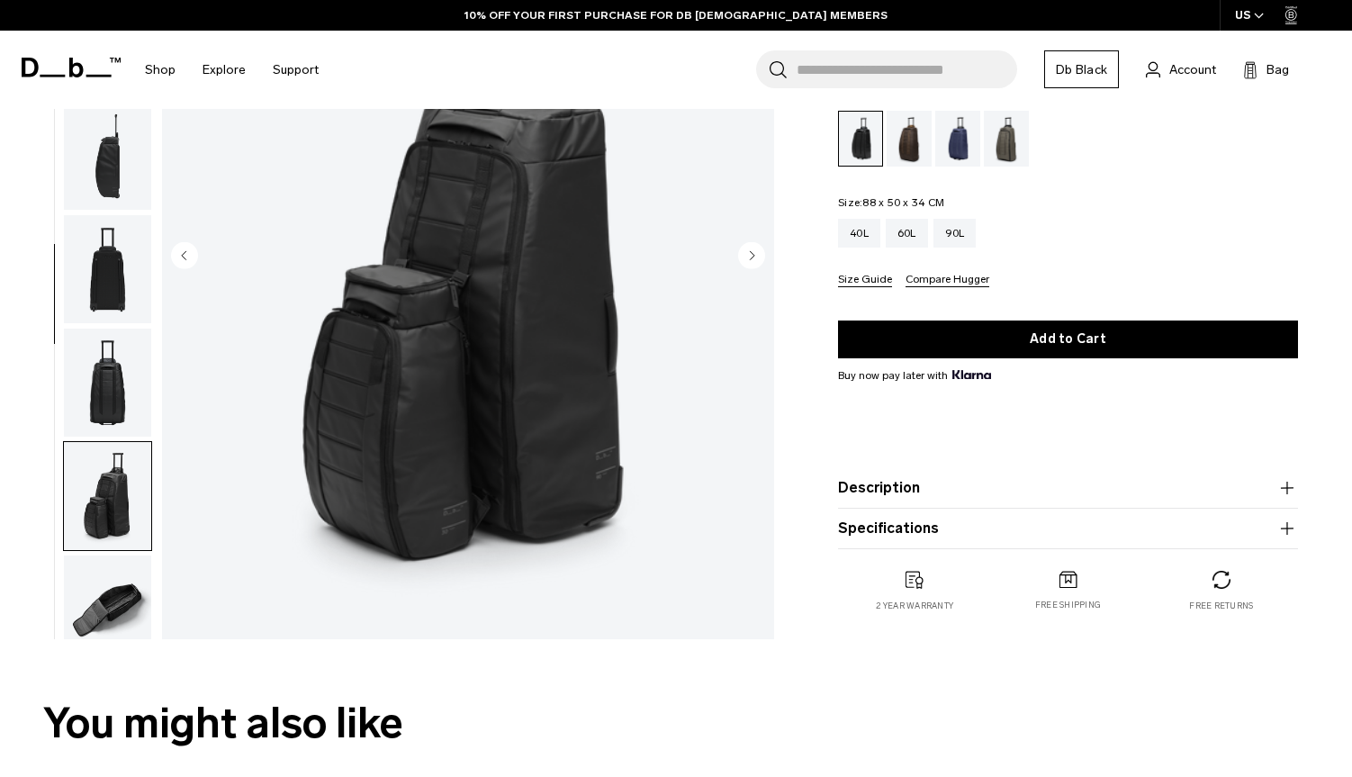
scroll to position [378, 0]
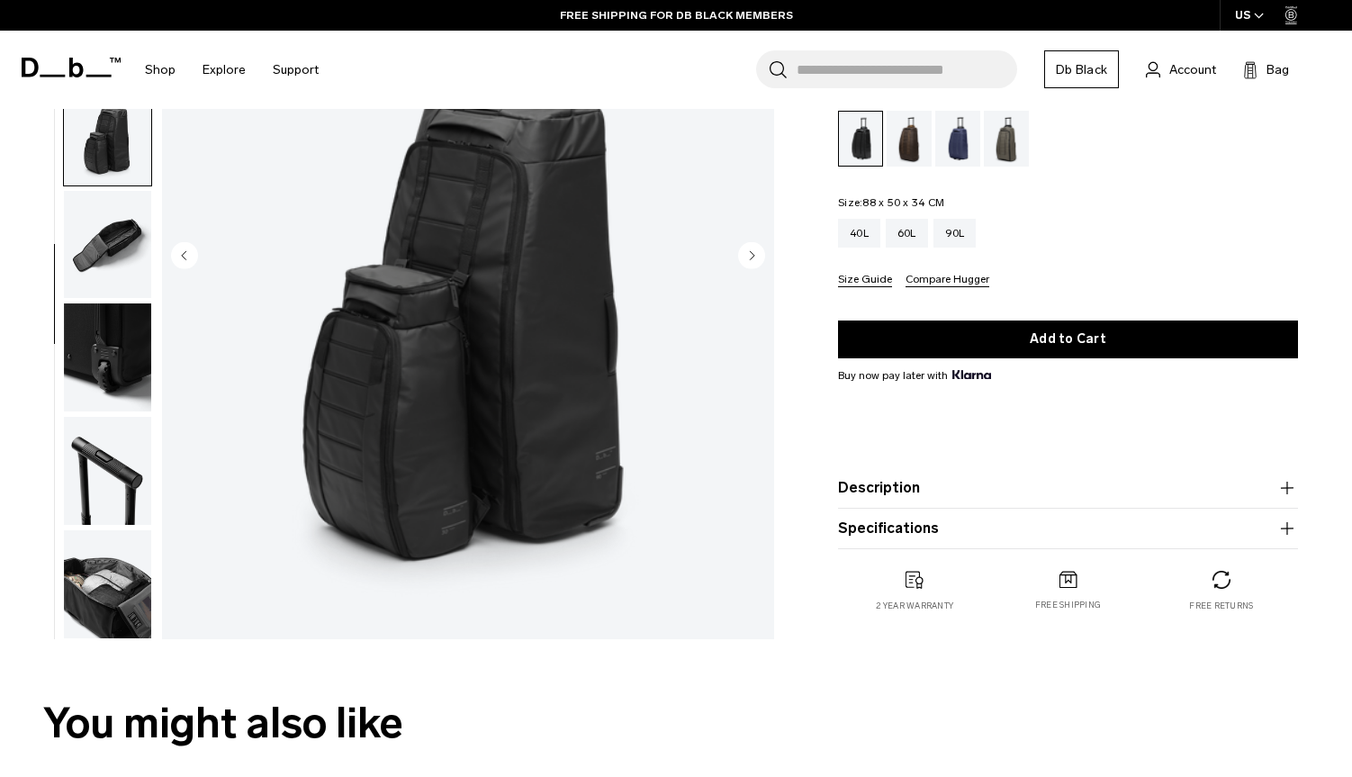
click at [860, 482] on button "Description" at bounding box center [1068, 488] width 460 height 22
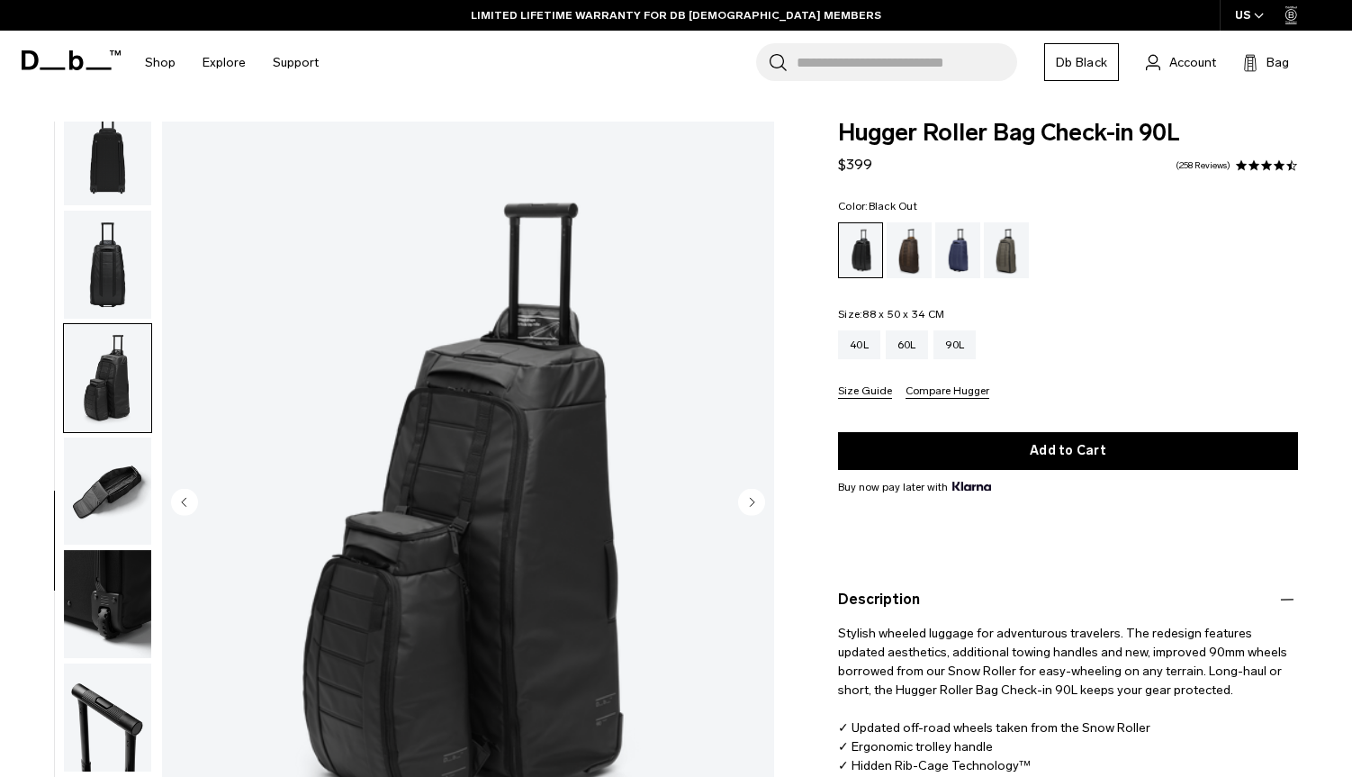
scroll to position [0, 0]
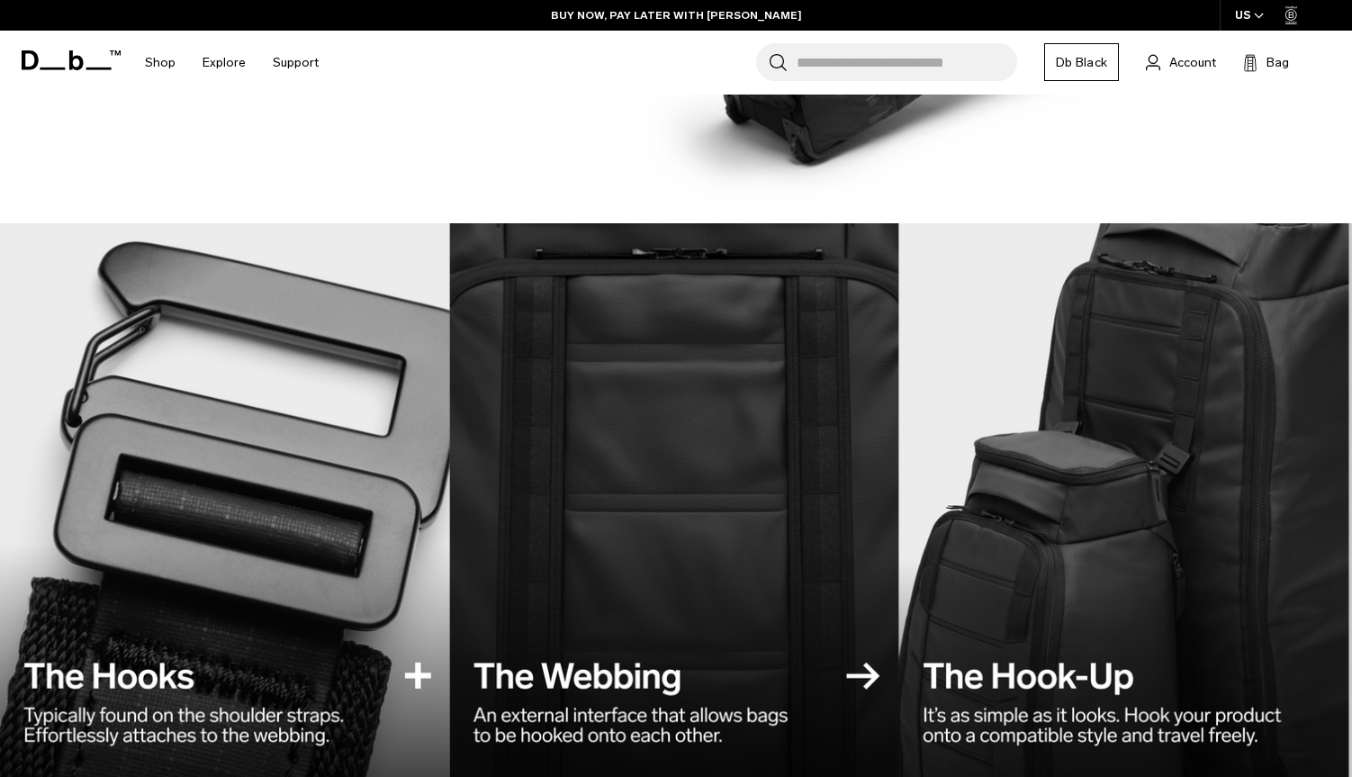
scroll to position [1510, 0]
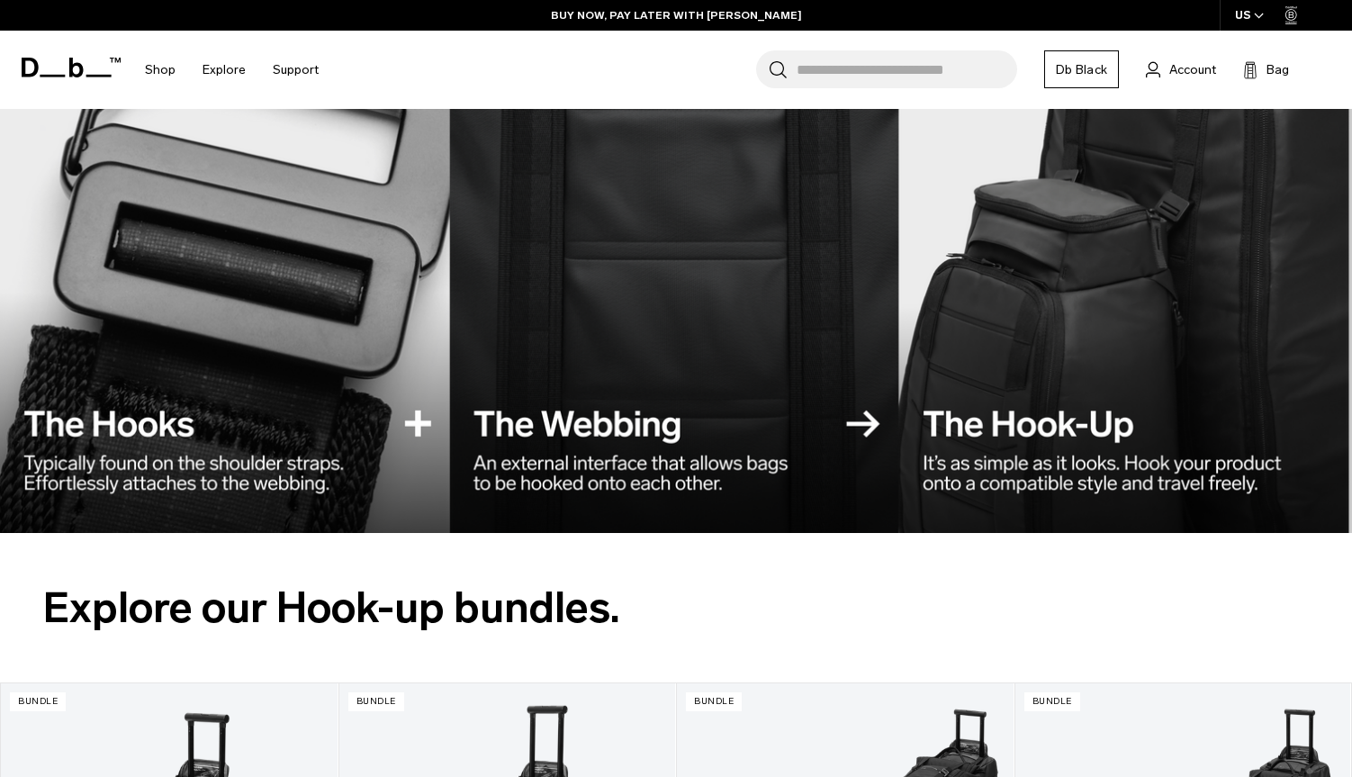
click at [402, 418] on img at bounding box center [676, 252] width 1352 height 562
click at [412, 418] on img at bounding box center [676, 252] width 1352 height 562
click at [412, 419] on img at bounding box center [676, 252] width 1352 height 562
click at [244, 465] on div at bounding box center [676, 479] width 1352 height 108
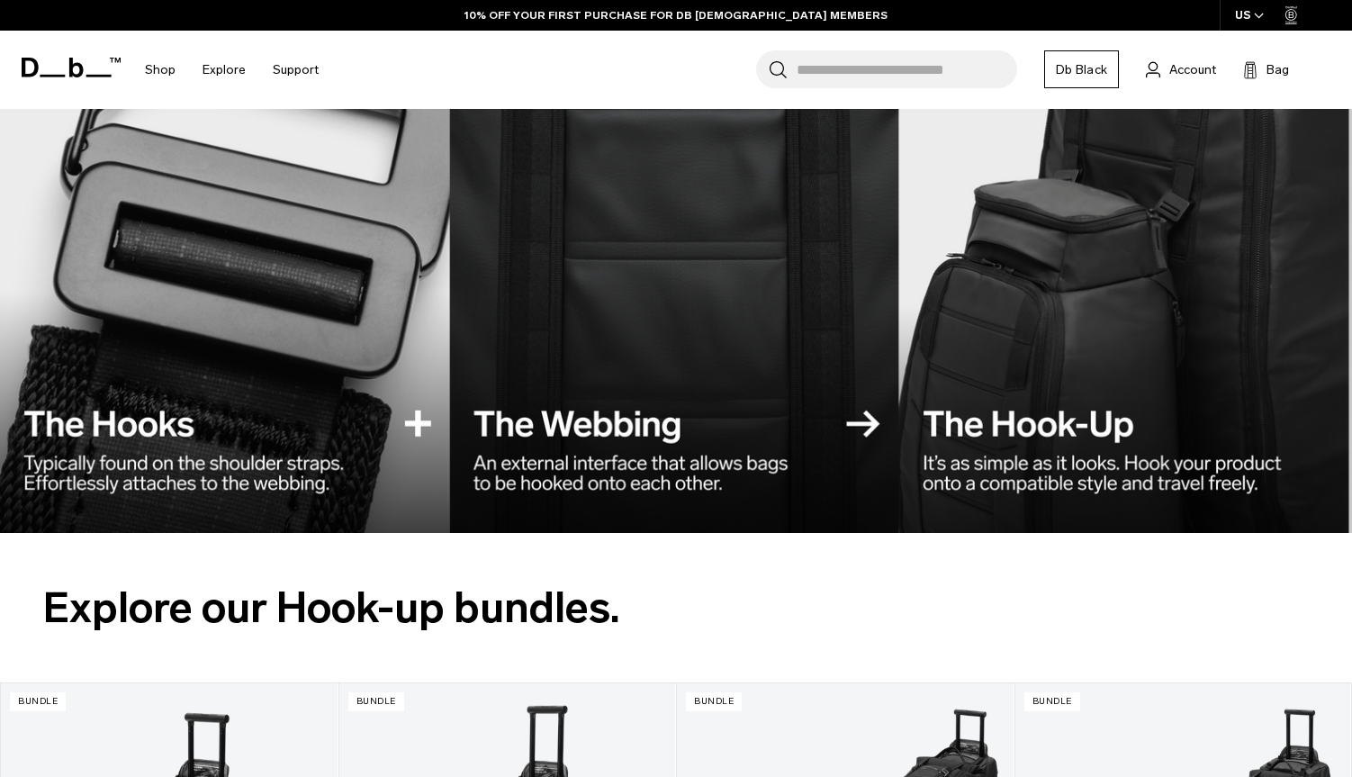
click at [358, 447] on div at bounding box center [676, 479] width 1352 height 108
click at [271, 473] on div at bounding box center [676, 479] width 1352 height 108
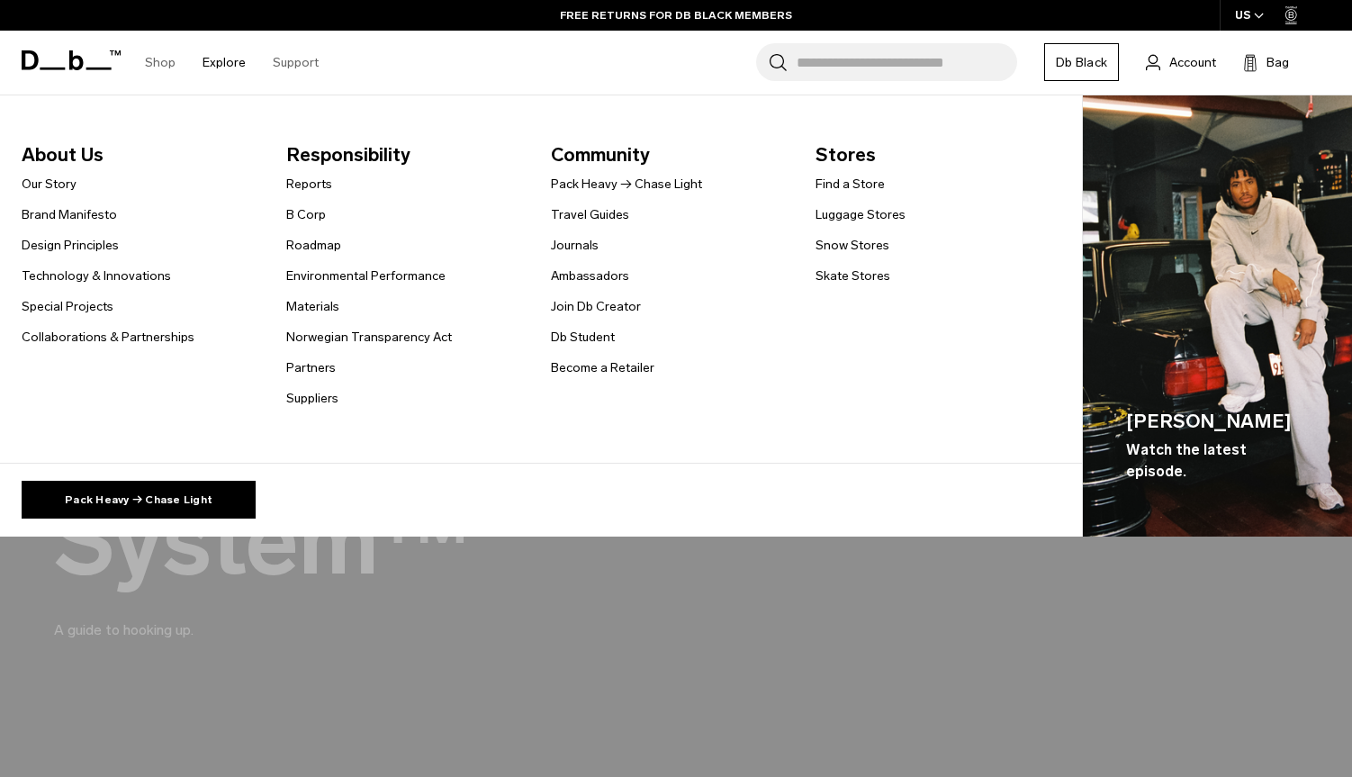
scroll to position [0, 0]
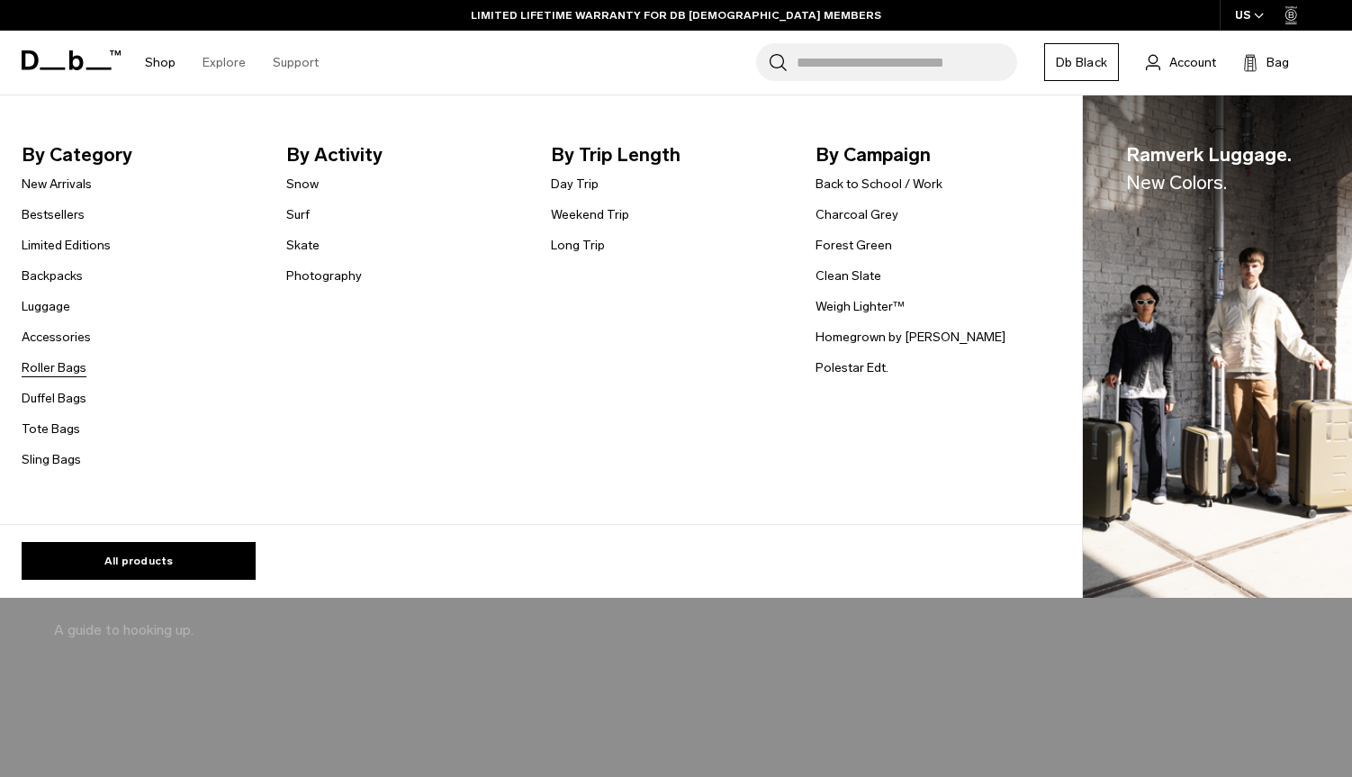
click at [59, 364] on link "Roller Bags" at bounding box center [54, 367] width 65 height 19
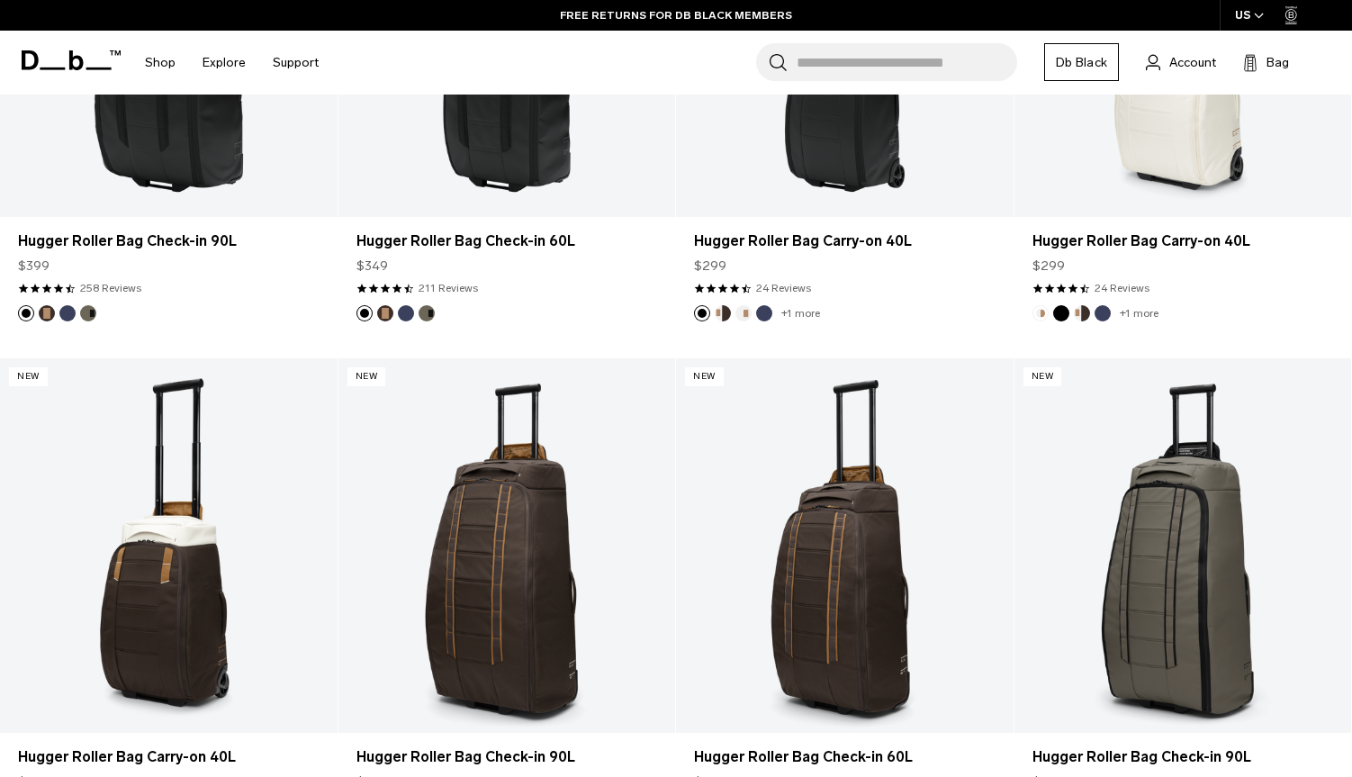
scroll to position [428, 0]
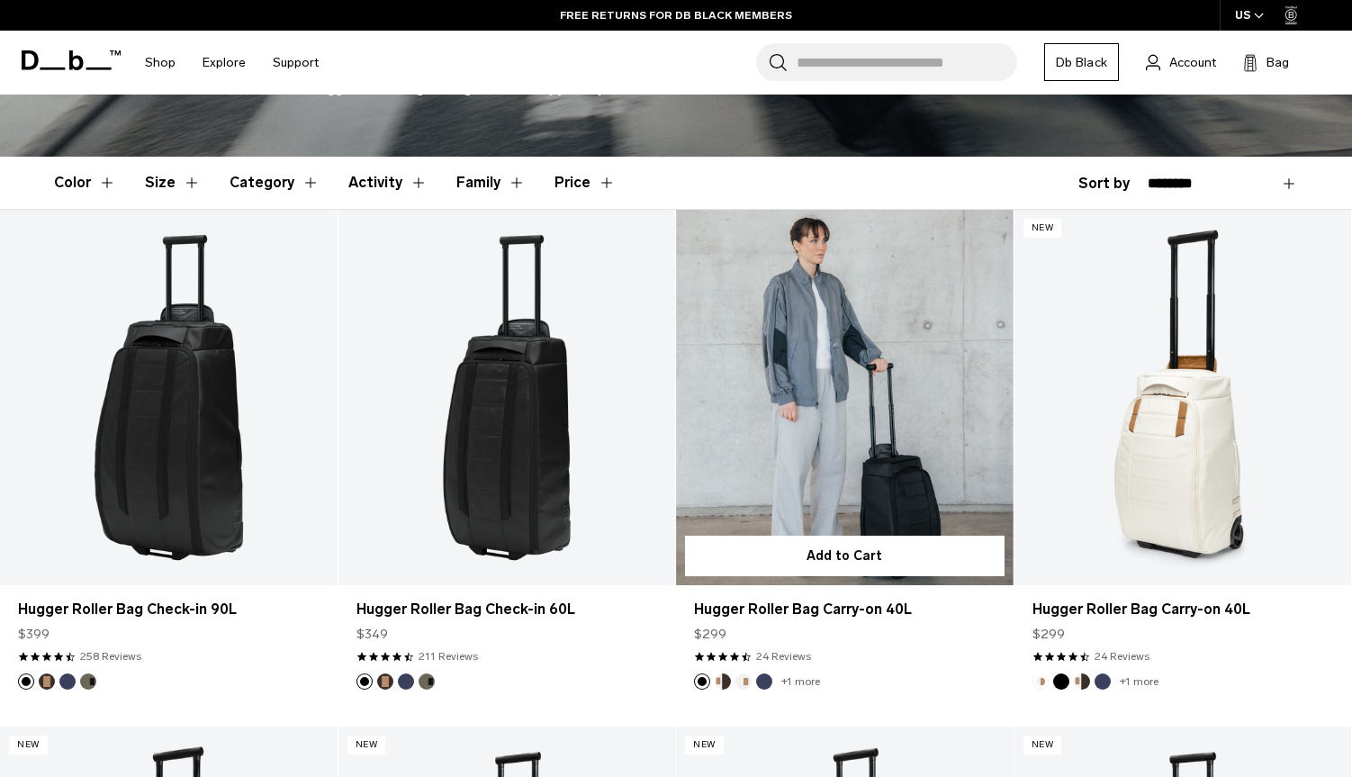
click at [813, 473] on link "Hugger Roller Bag Carry-on 40L" at bounding box center [845, 397] width 338 height 374
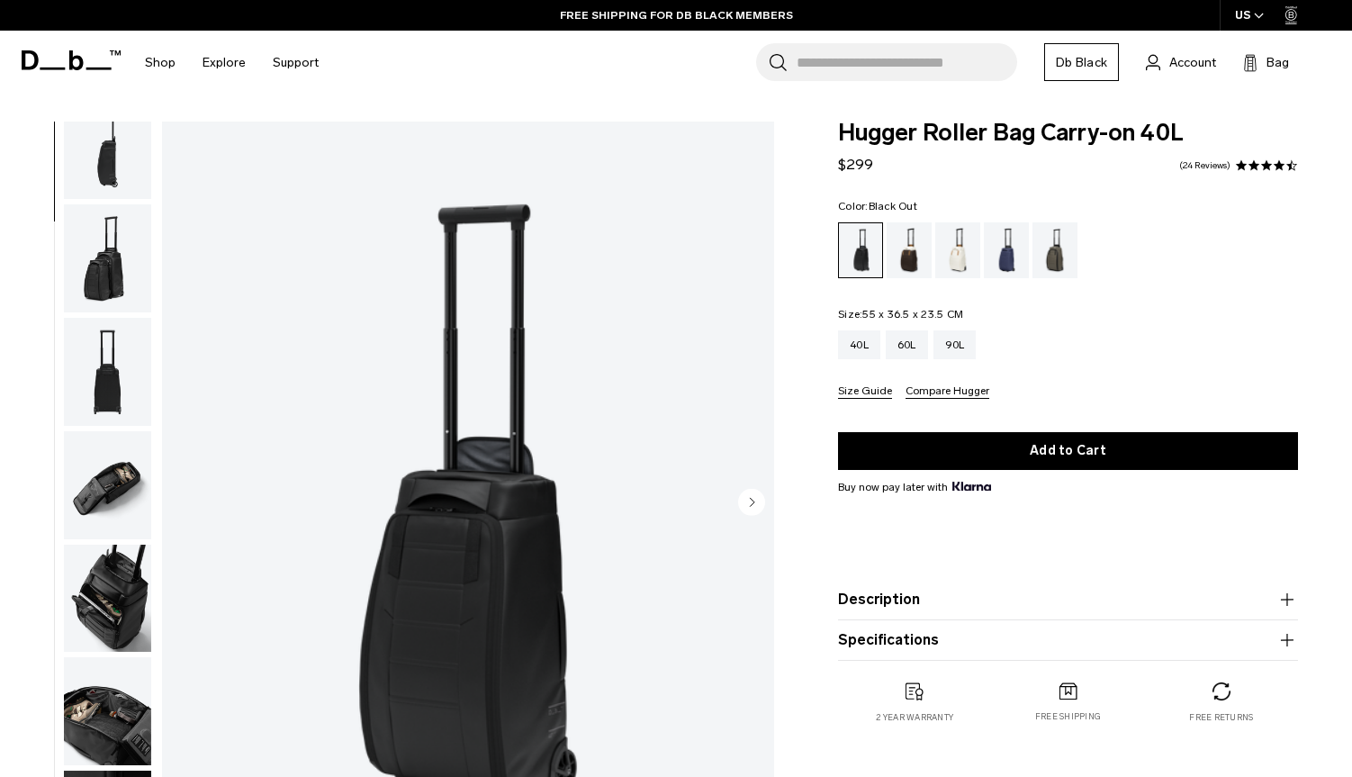
click at [104, 581] on img "button" at bounding box center [107, 599] width 87 height 108
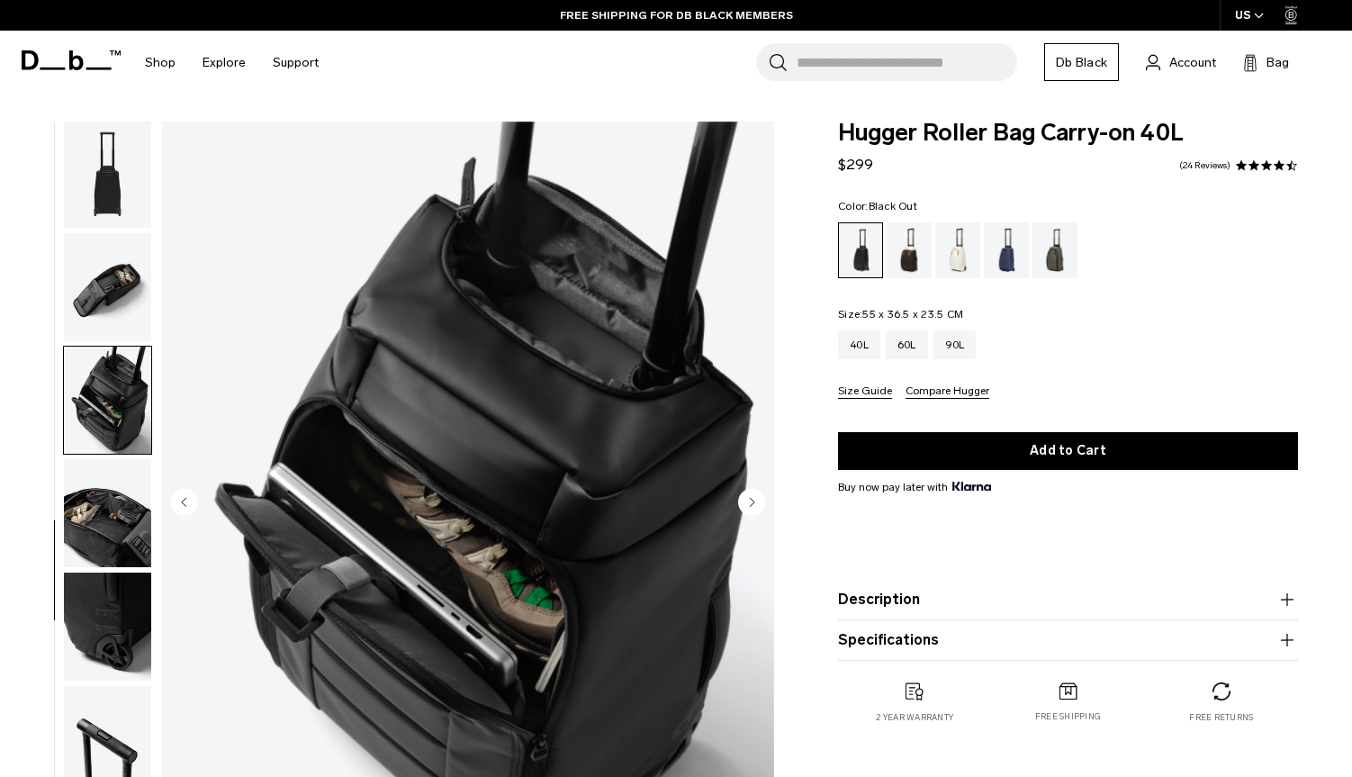
scroll to position [491, 0]
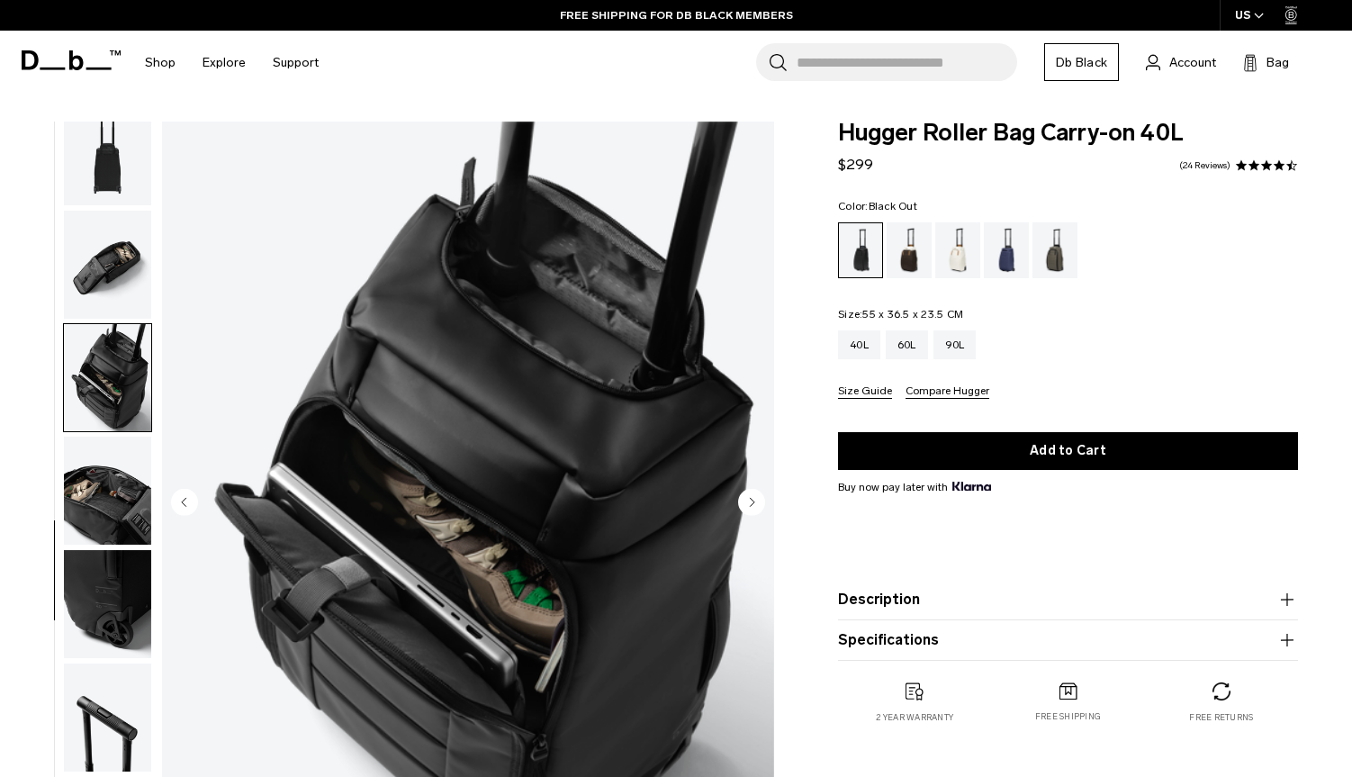
click at [114, 715] on img "button" at bounding box center [107, 717] width 87 height 108
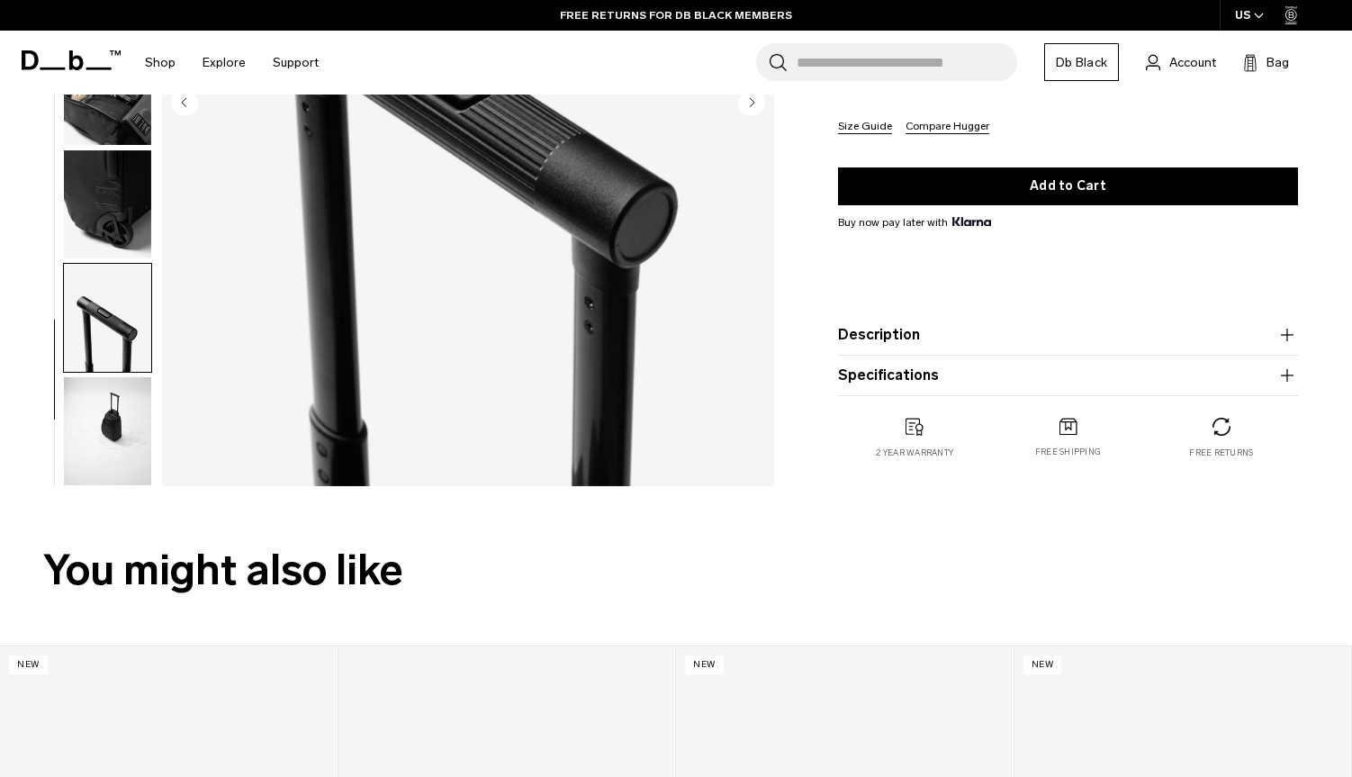
scroll to position [469, 0]
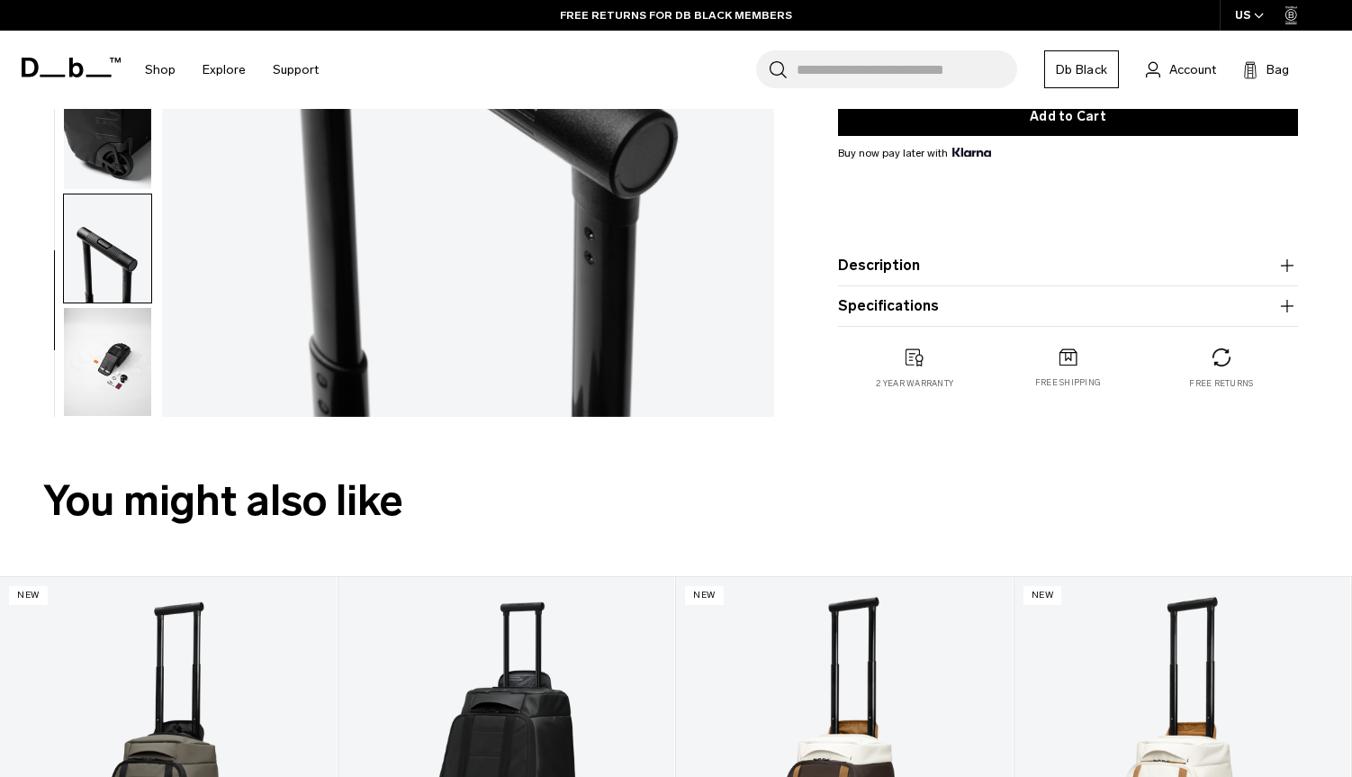
click at [108, 380] on img "button" at bounding box center [107, 362] width 87 height 108
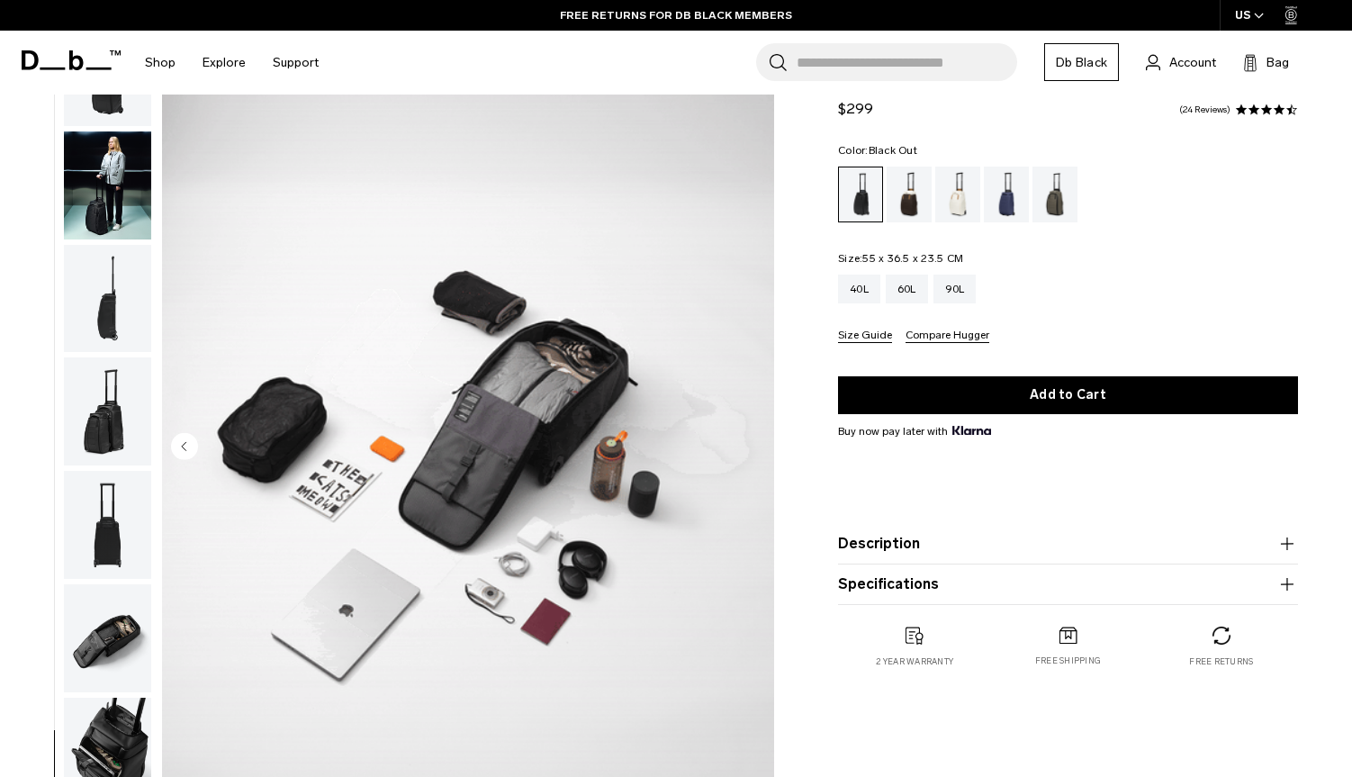
scroll to position [37, 0]
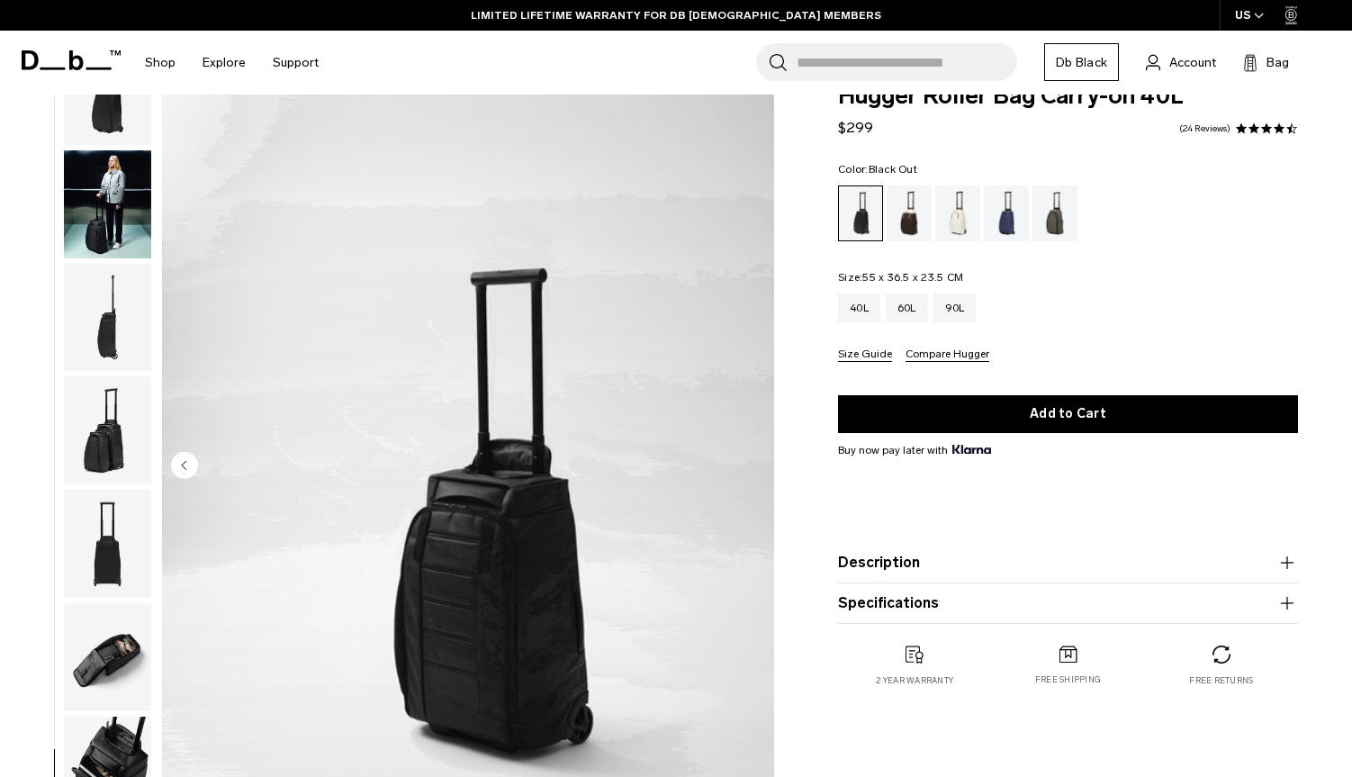
click at [108, 429] on img "button" at bounding box center [107, 430] width 87 height 108
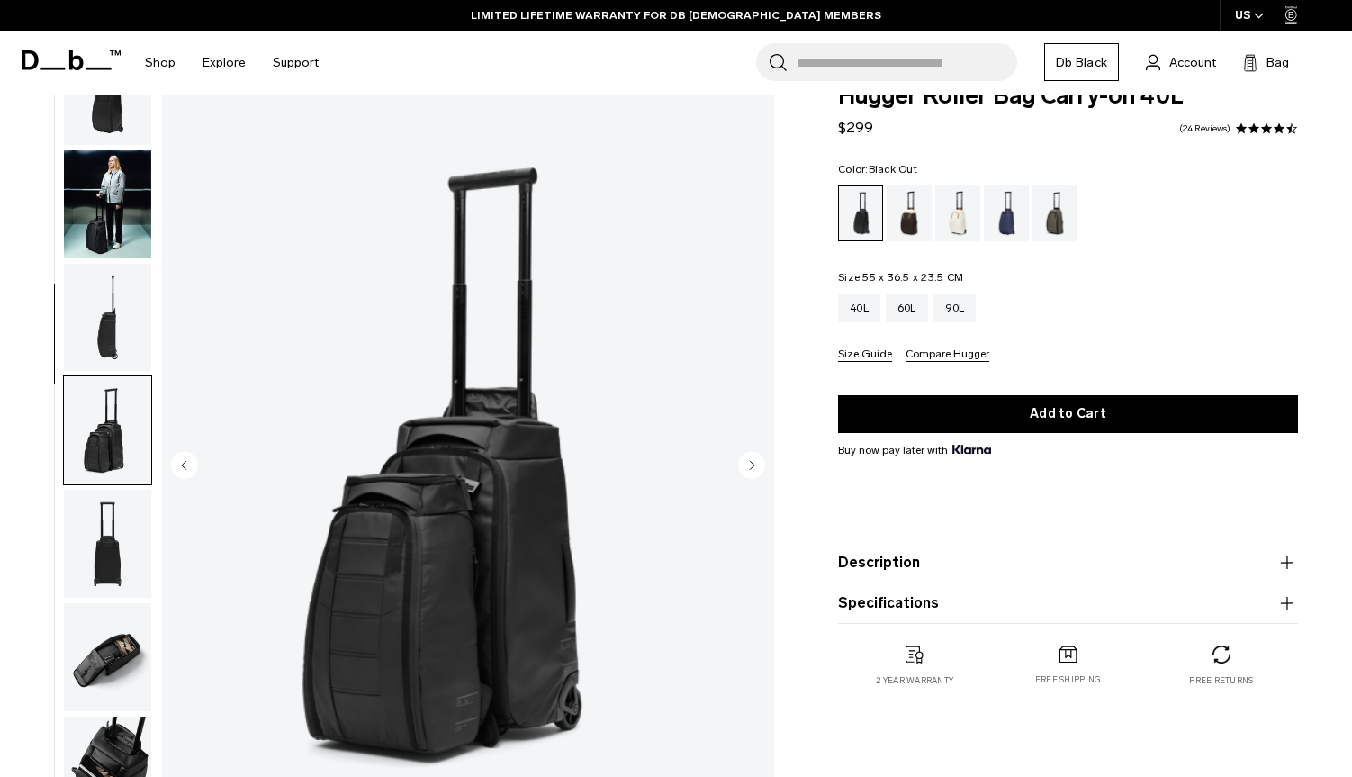
scroll to position [344, 0]
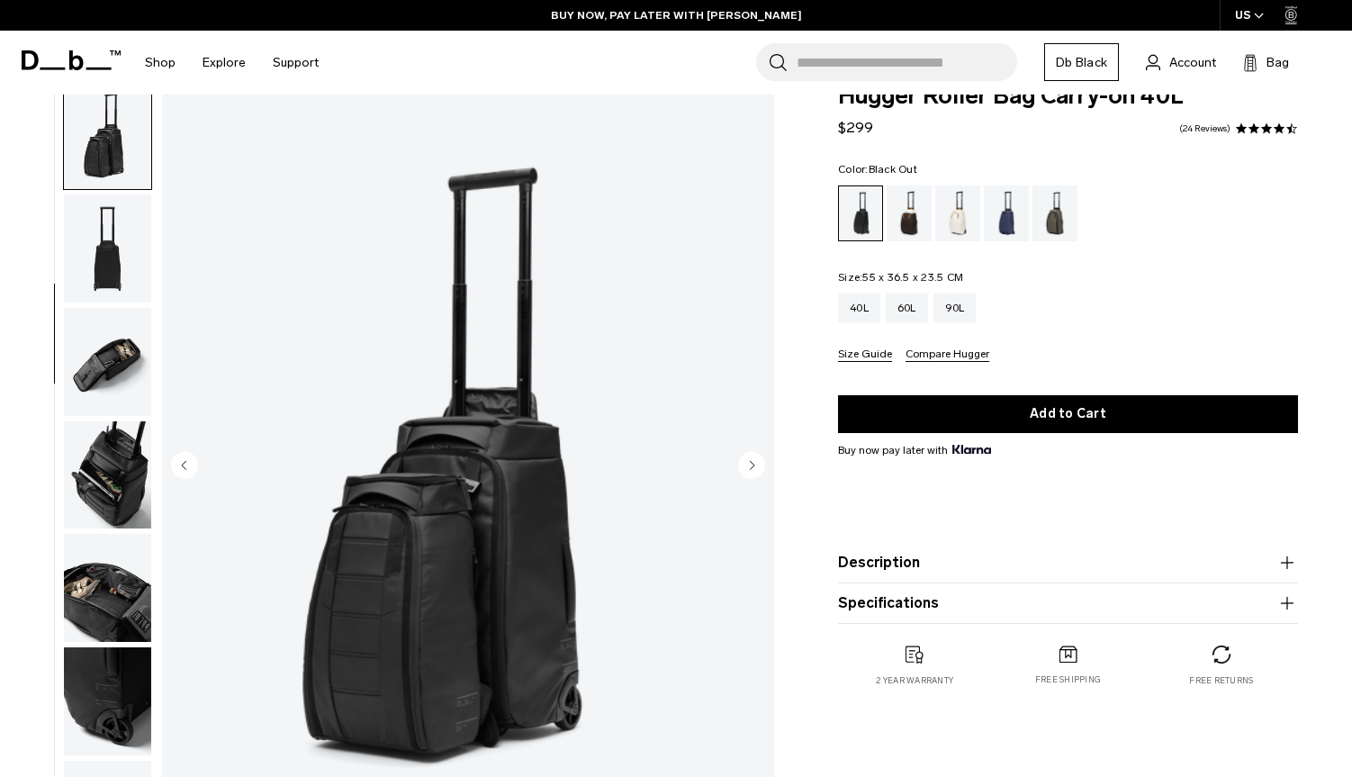
click at [105, 284] on img "button" at bounding box center [107, 248] width 87 height 108
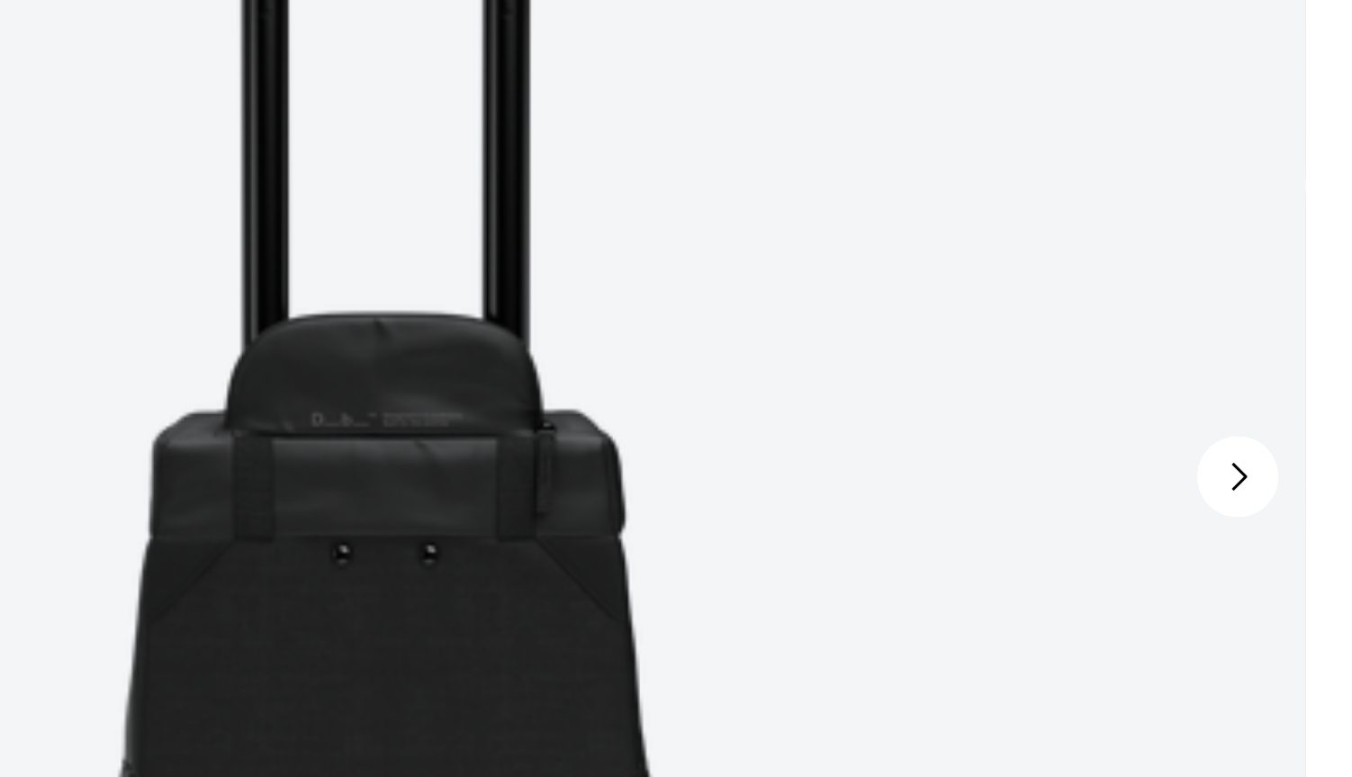
scroll to position [31, 0]
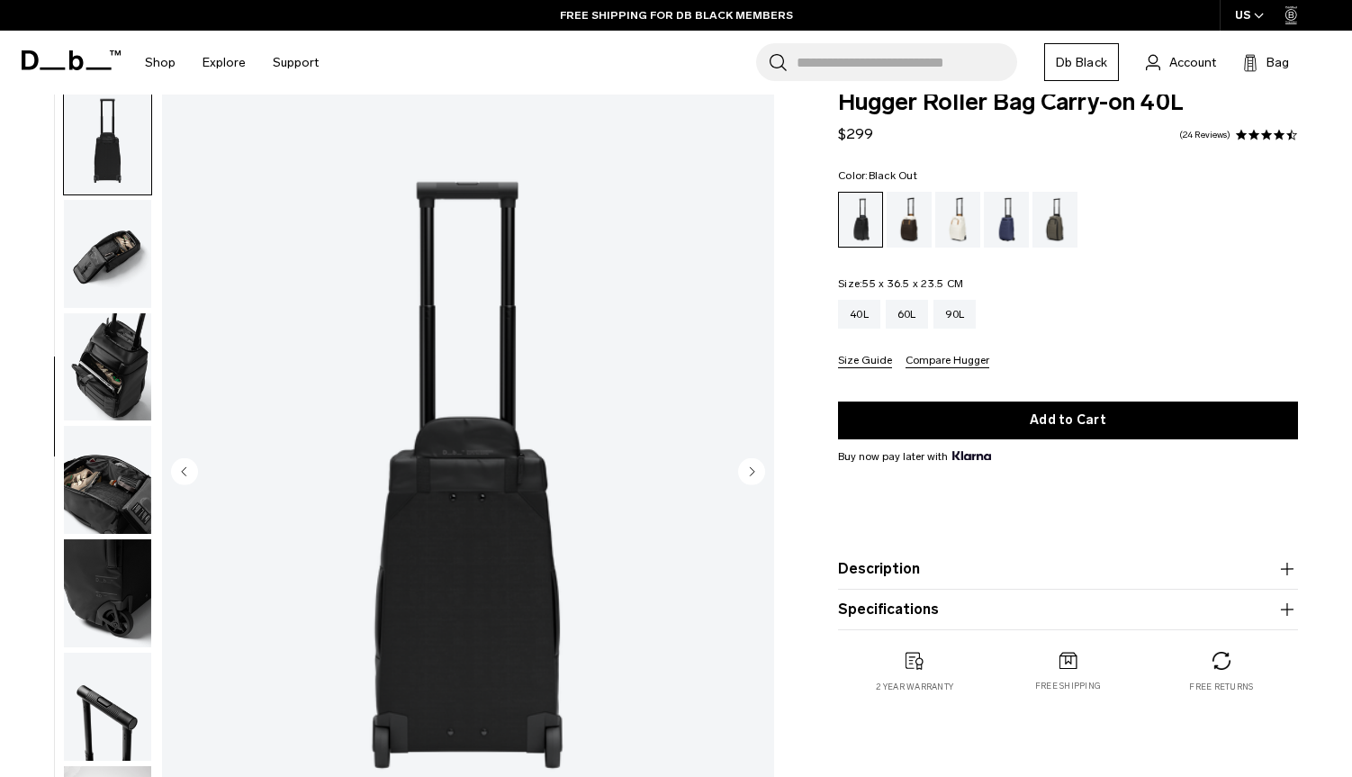
click at [186, 466] on circle "Previous slide" at bounding box center [184, 470] width 27 height 27
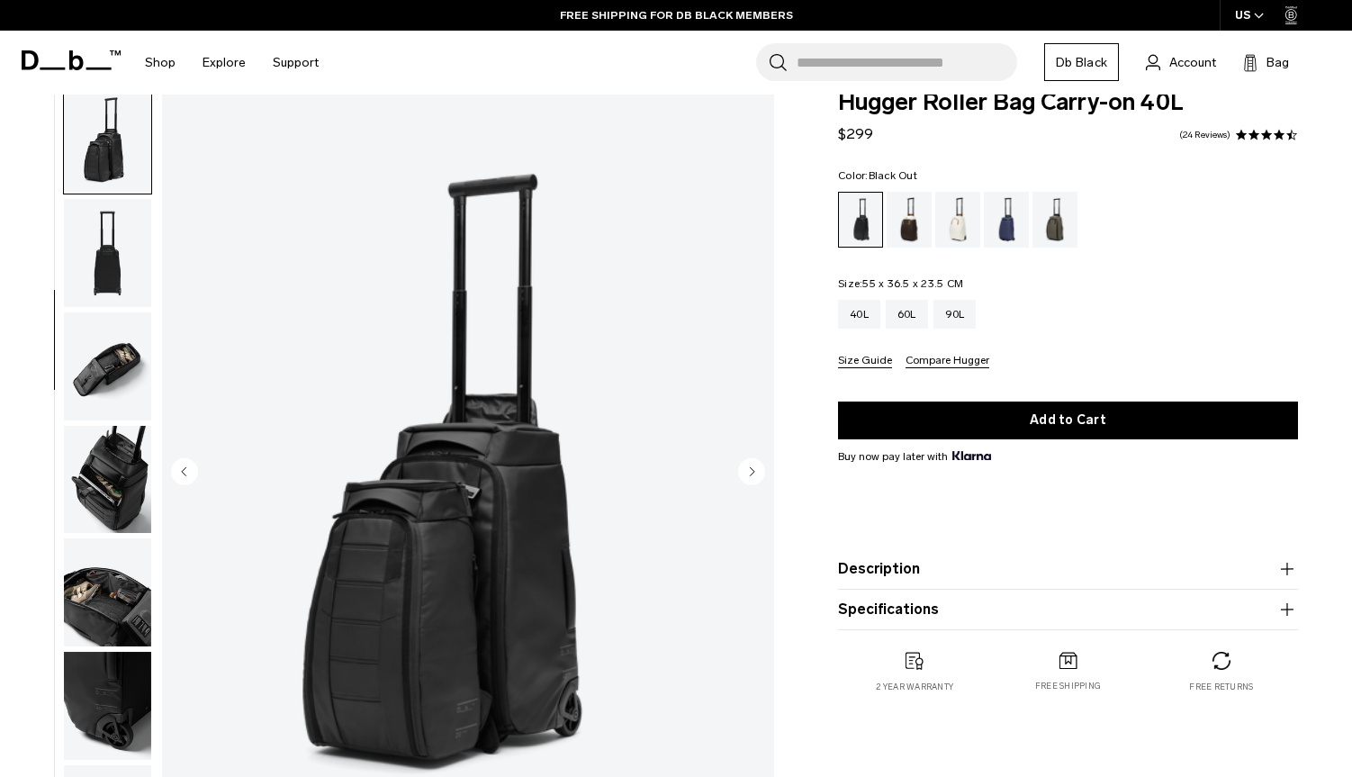
scroll to position [344, 0]
click at [1058, 217] on div "Forest Green" at bounding box center [1055, 220] width 46 height 56
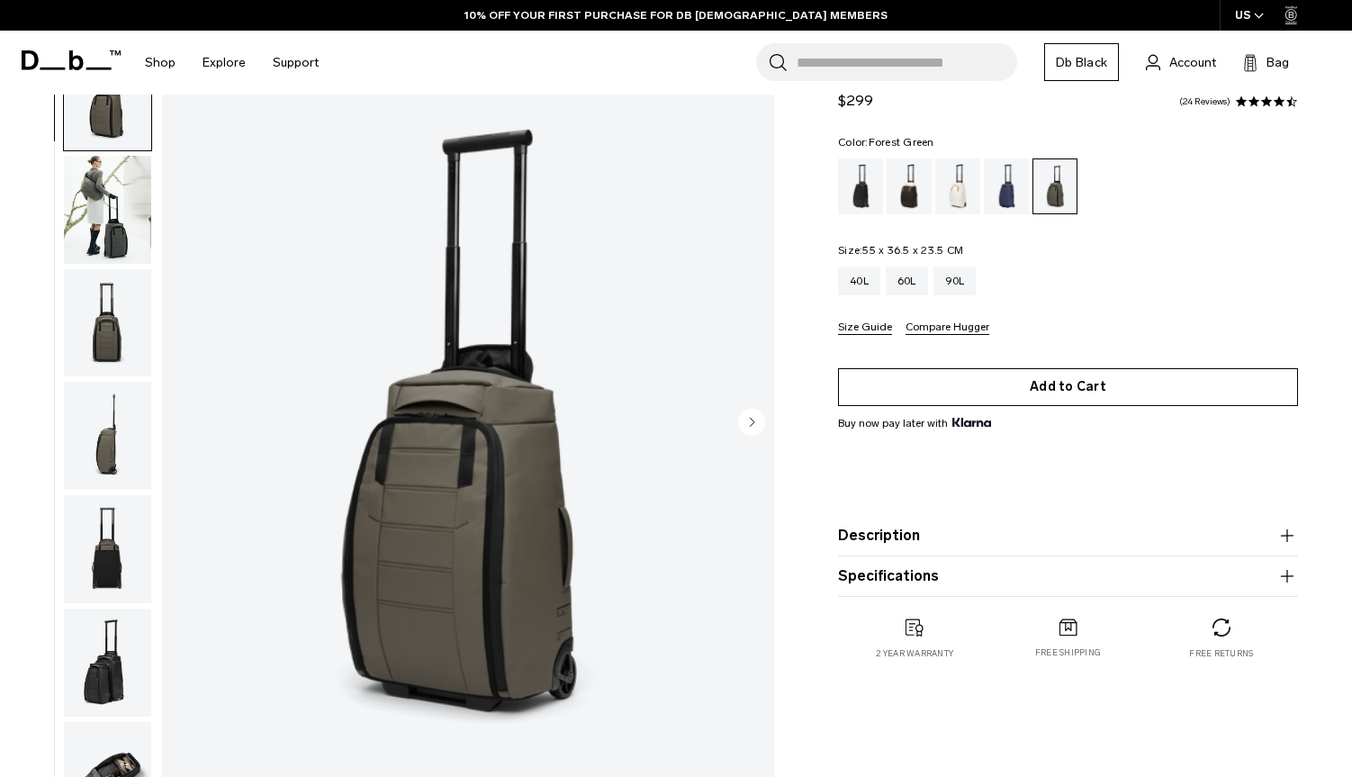
scroll to position [81, 0]
click at [985, 382] on button "Add to Cart" at bounding box center [1068, 387] width 460 height 38
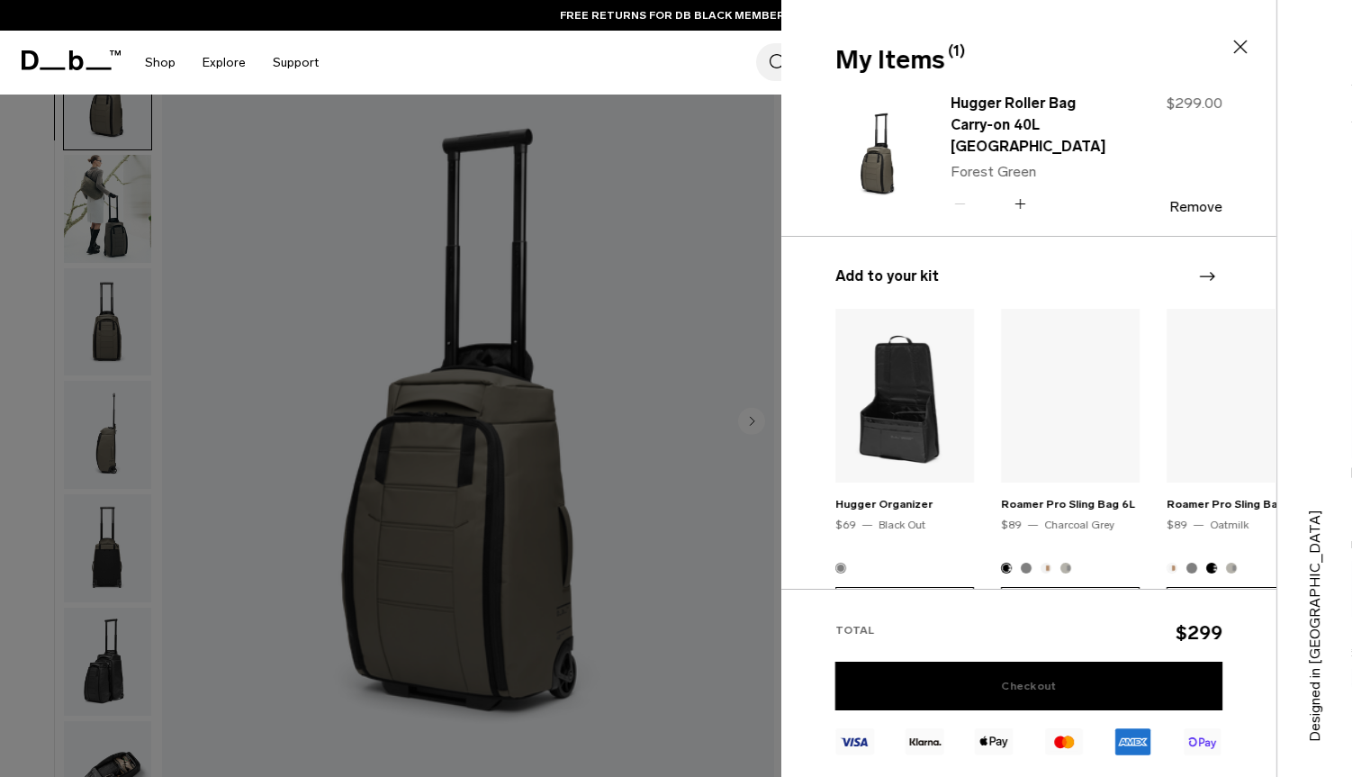
scroll to position [0, 0]
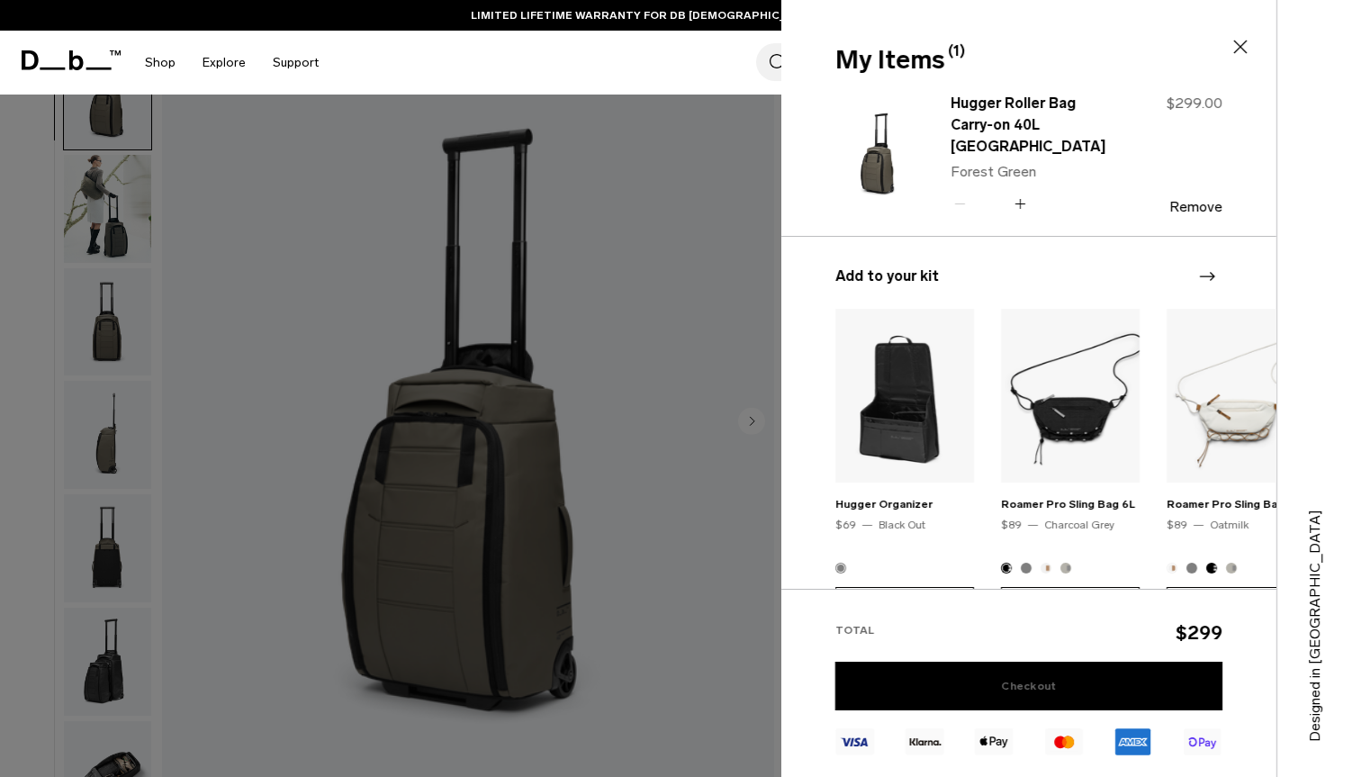
click at [987, 692] on link "Checkout" at bounding box center [1028, 686] width 387 height 49
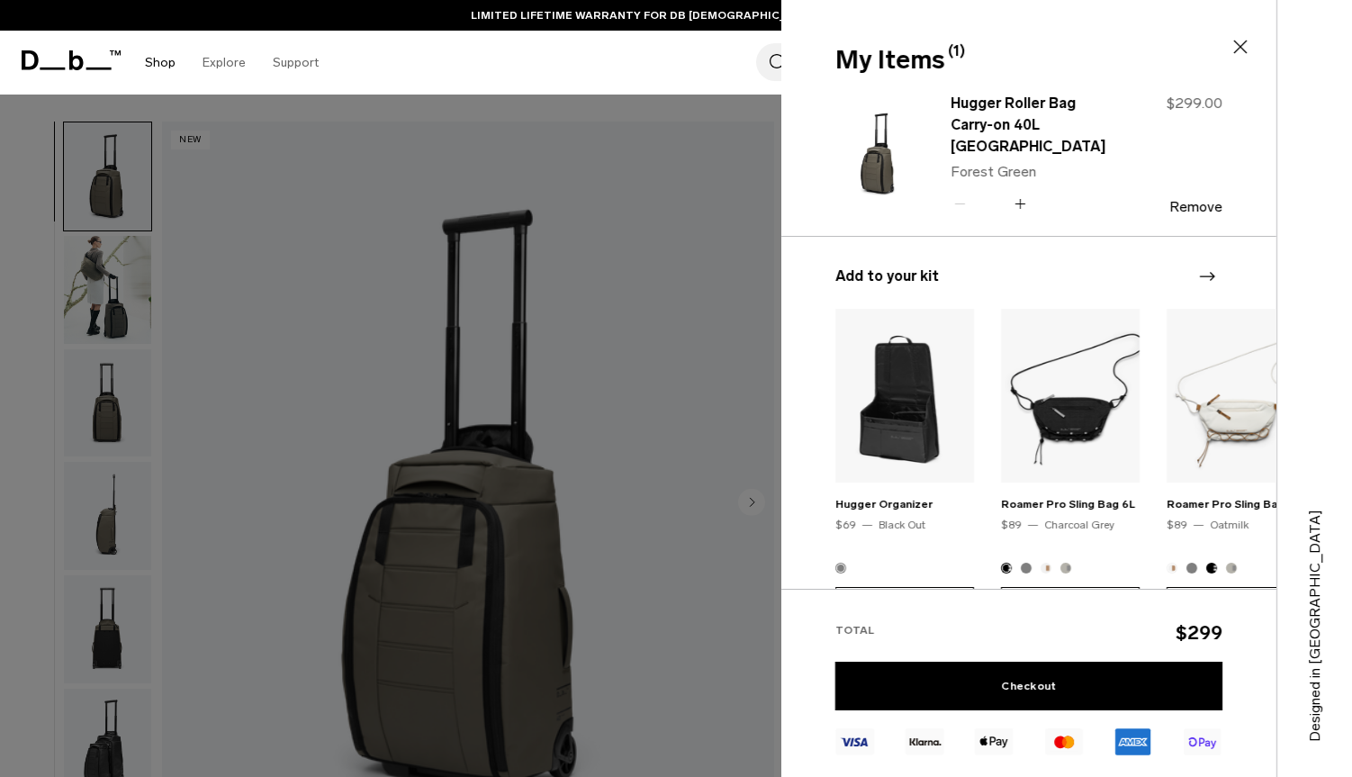
click at [158, 55] on link "Shop" at bounding box center [160, 63] width 31 height 64
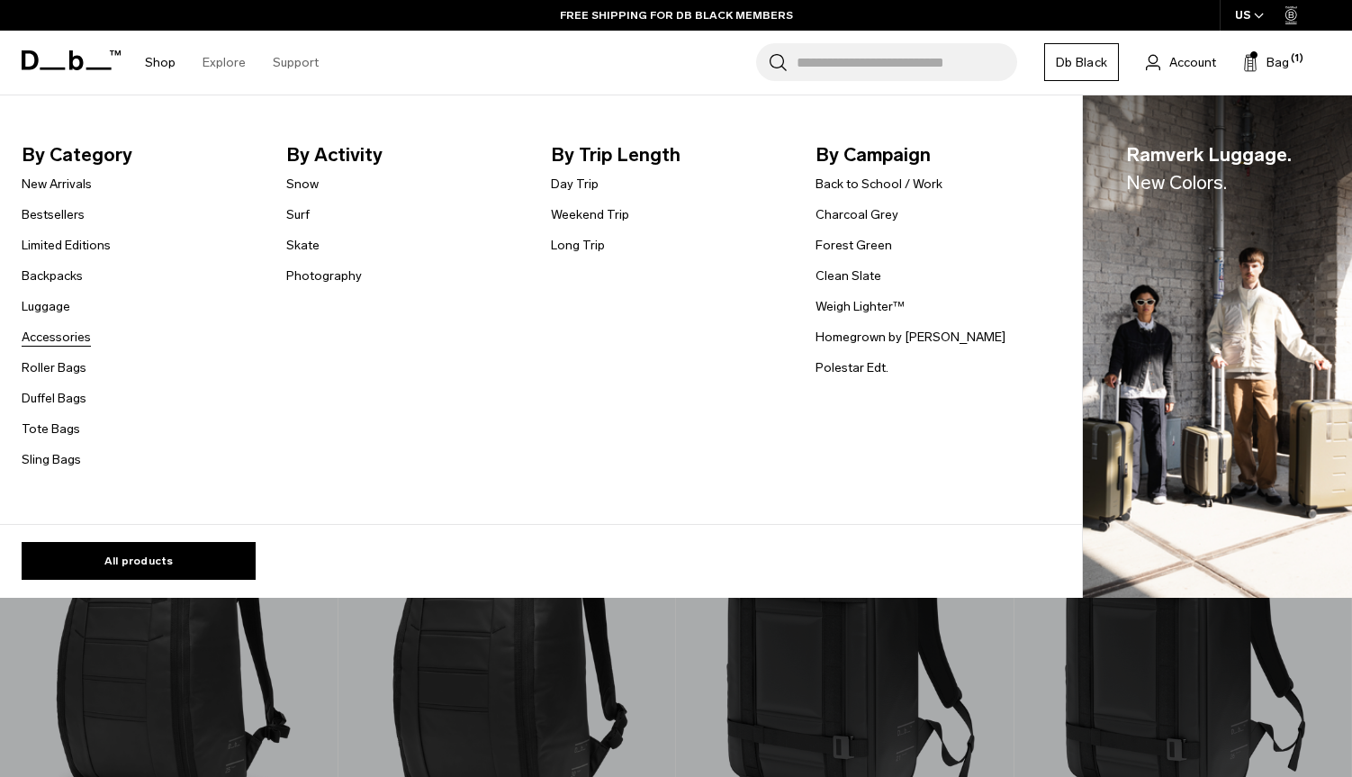
click at [77, 338] on link "Accessories" at bounding box center [56, 337] width 69 height 19
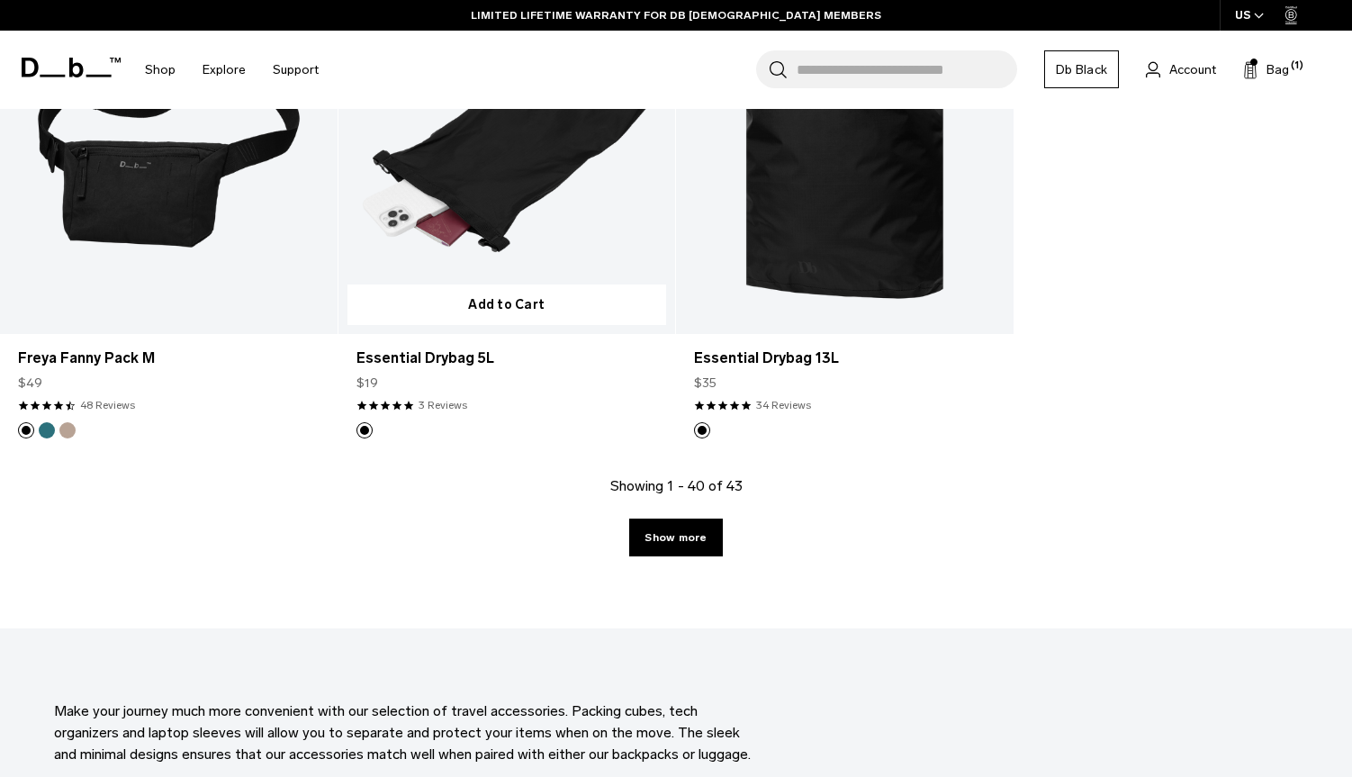
scroll to position [5695, 0]
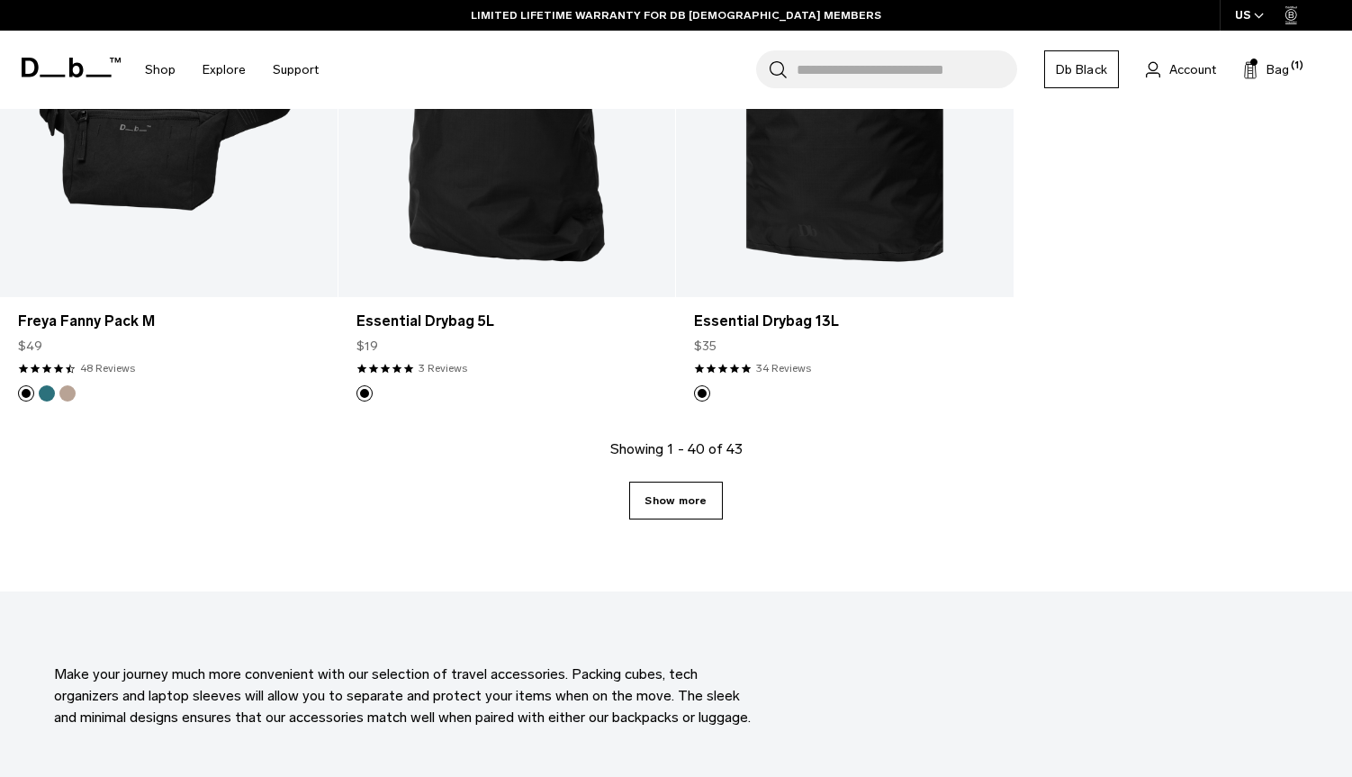
click at [669, 506] on link "Show more" at bounding box center [675, 501] width 93 height 38
